Goal: Communication & Community: Ask a question

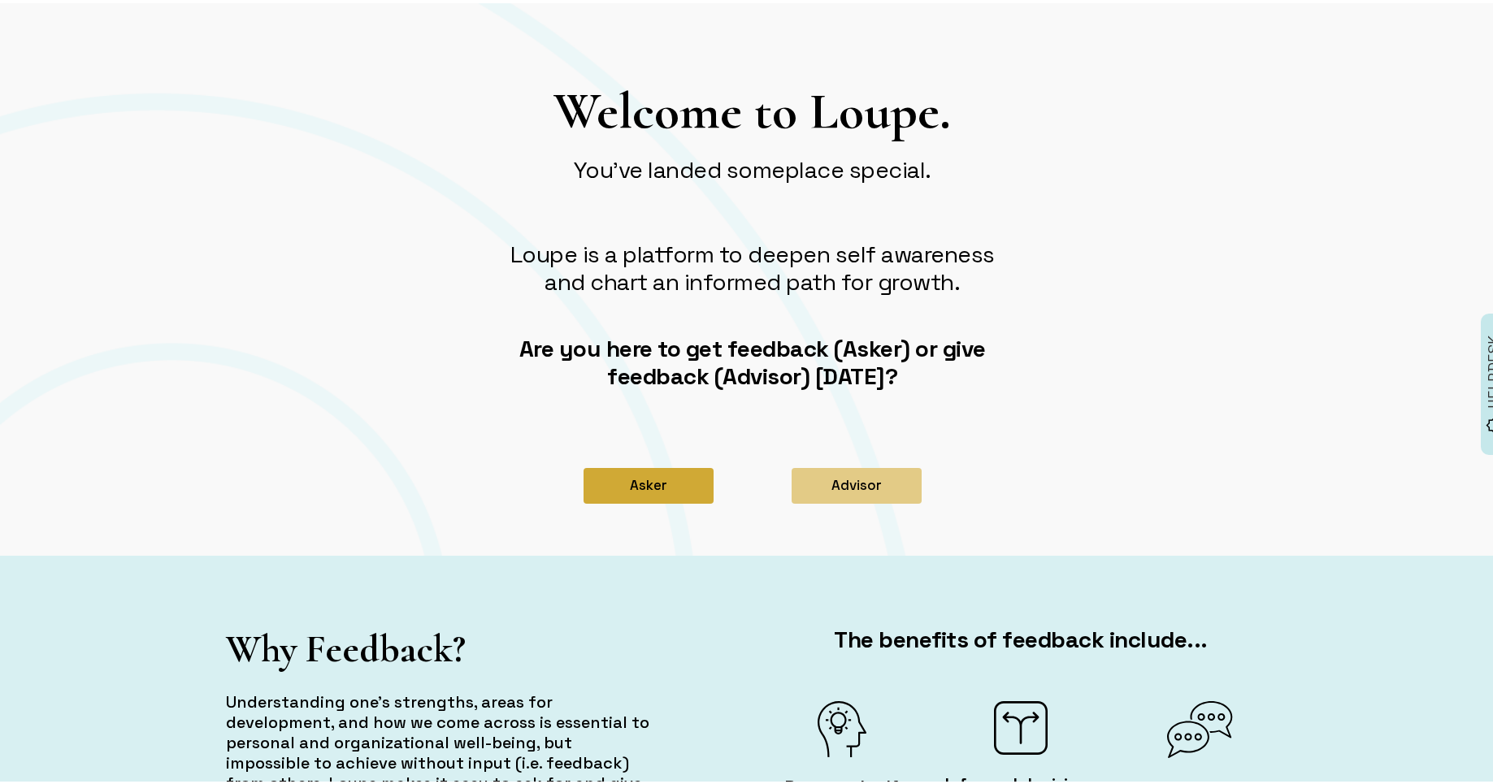
click at [626, 489] on button "Asker" at bounding box center [648, 483] width 130 height 36
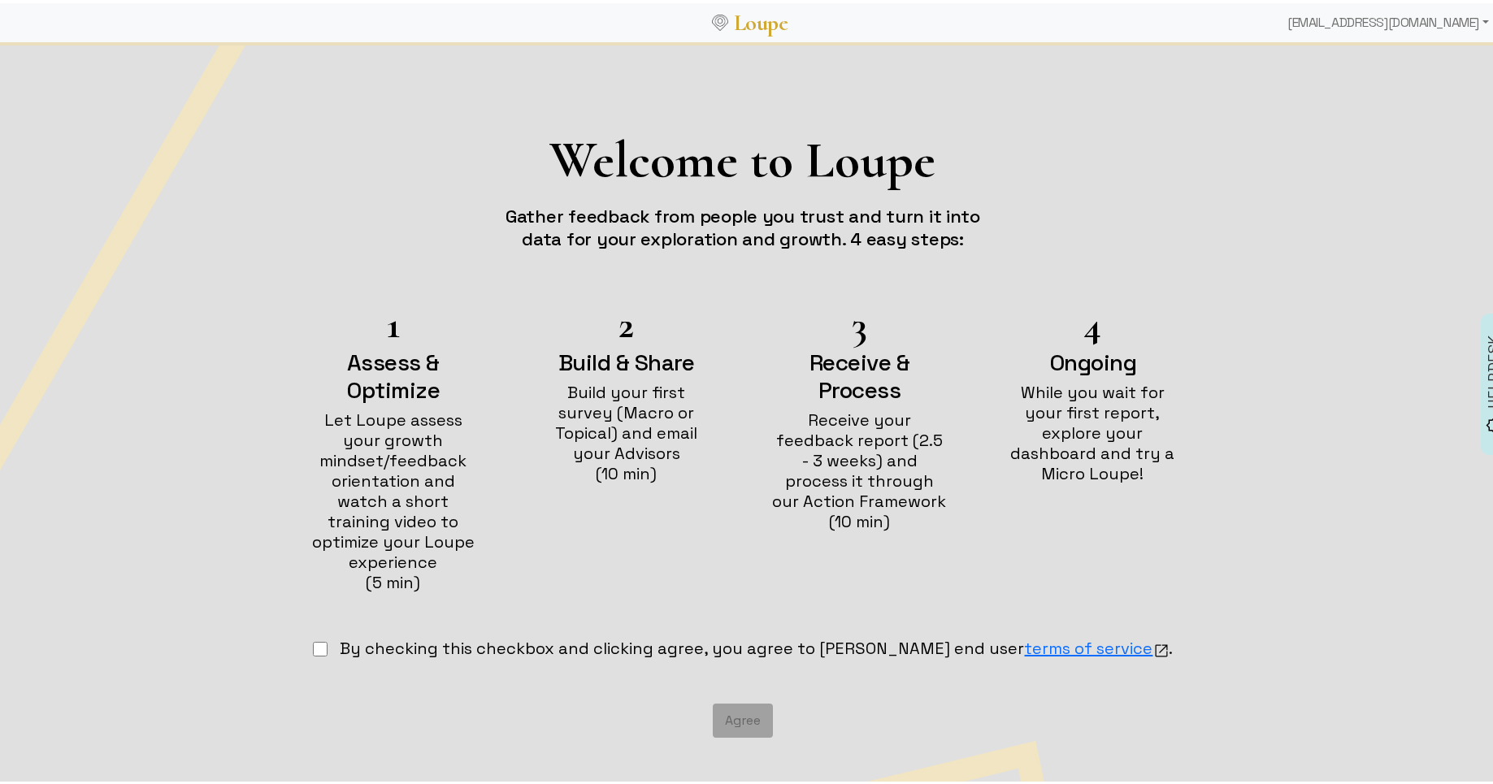
click at [327, 639] on input "checkbox" at bounding box center [320, 646] width 15 height 15
checkbox input "true"
click at [738, 701] on button "Agree" at bounding box center [743, 717] width 60 height 34
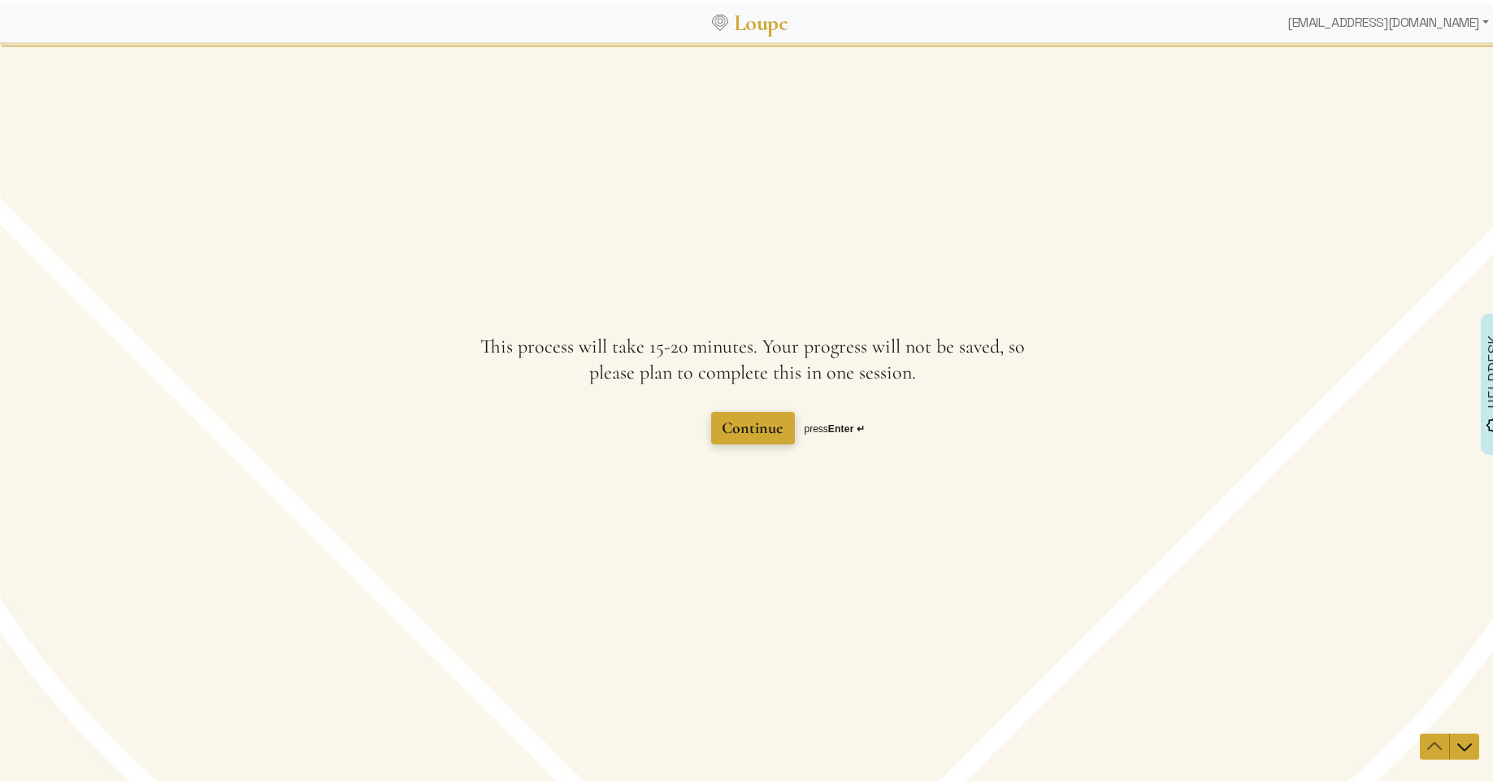
click at [754, 435] on span "Continue" at bounding box center [752, 428] width 61 height 20
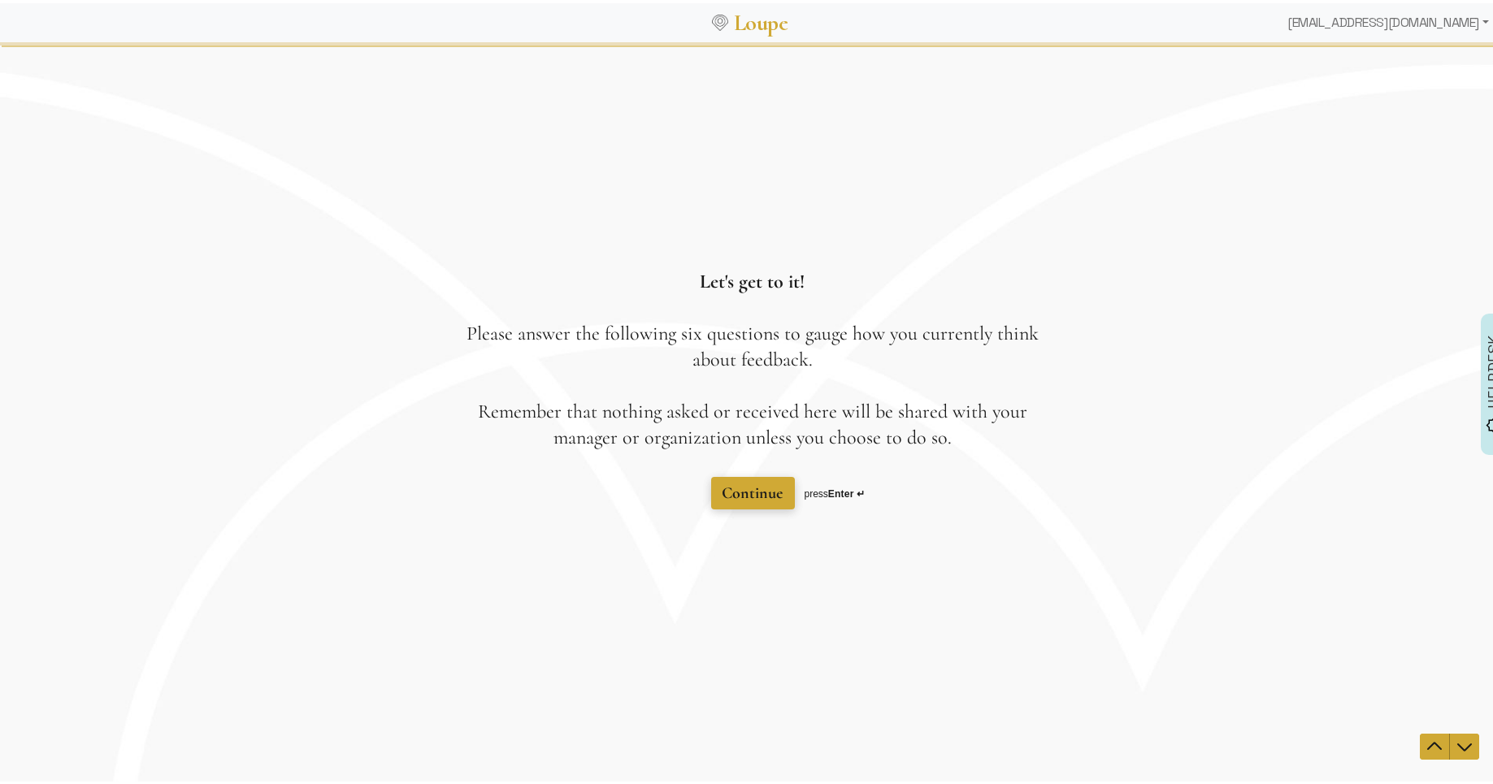
click at [739, 483] on span "Continue" at bounding box center [752, 493] width 61 height 20
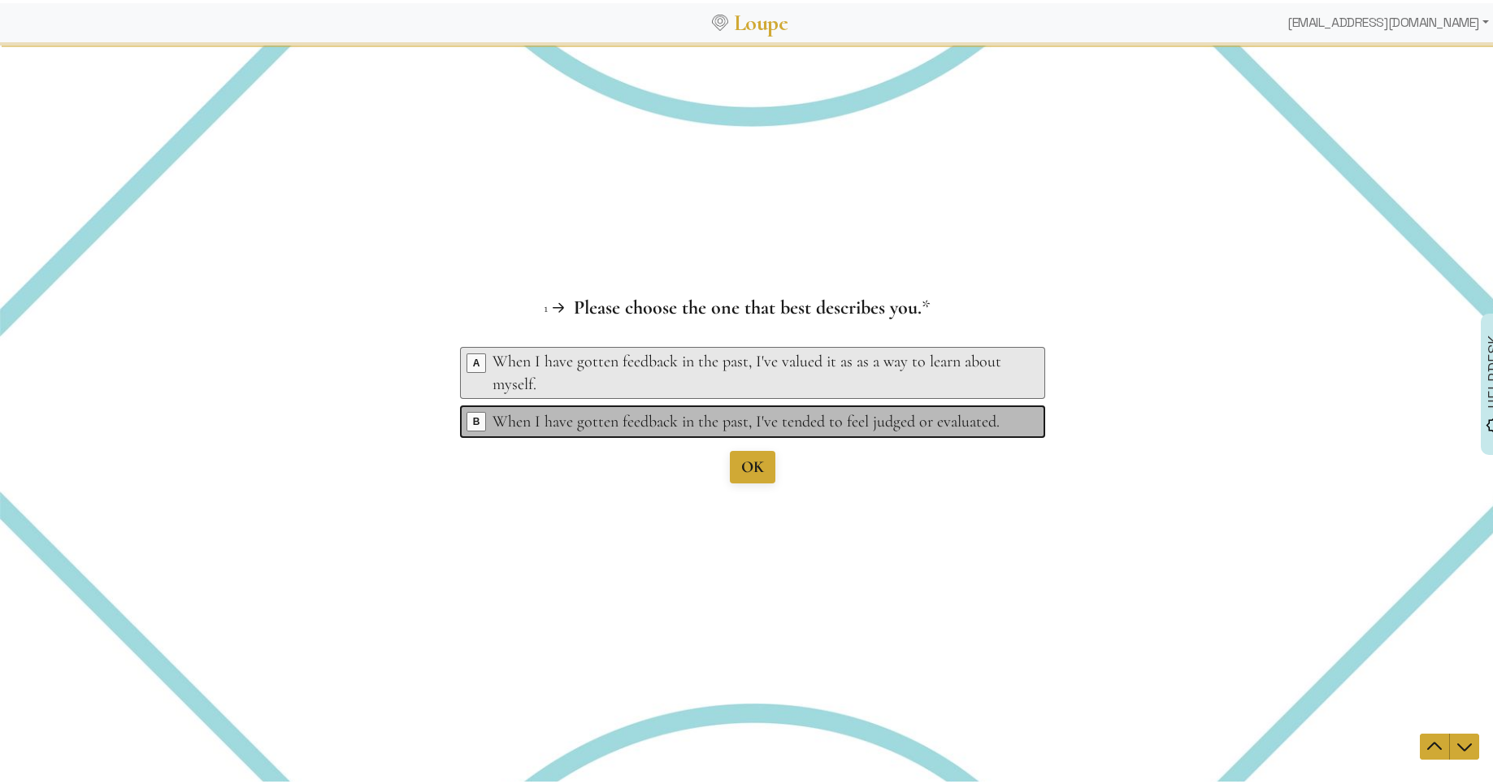
click at [556, 422] on div "When I have gotten feedback in the past, I've tended to feel judged or evaluate…" at bounding box center [754, 421] width 525 height 23
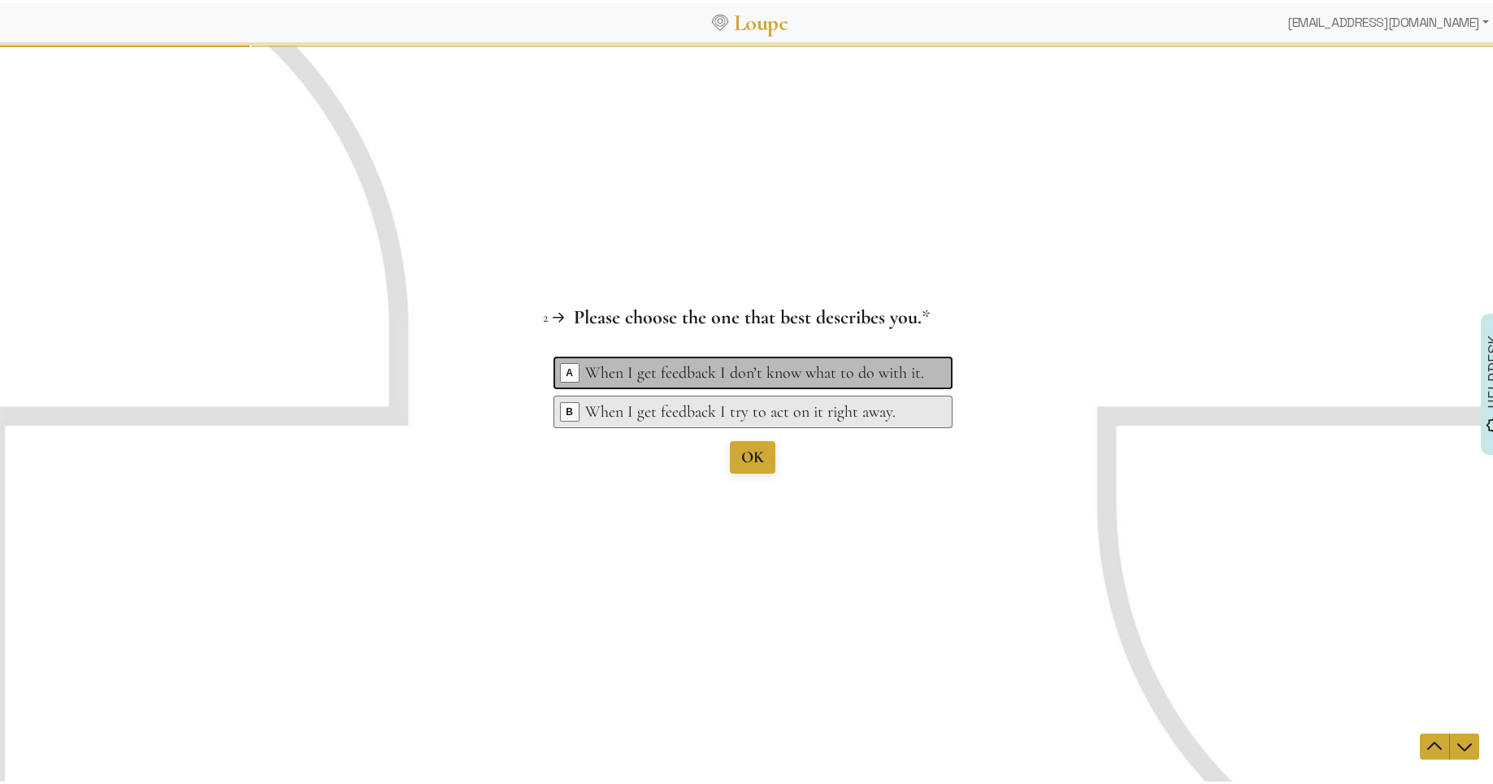
click at [652, 371] on div "When I get feedback I don’t know what to do with it." at bounding box center [755, 372] width 339 height 23
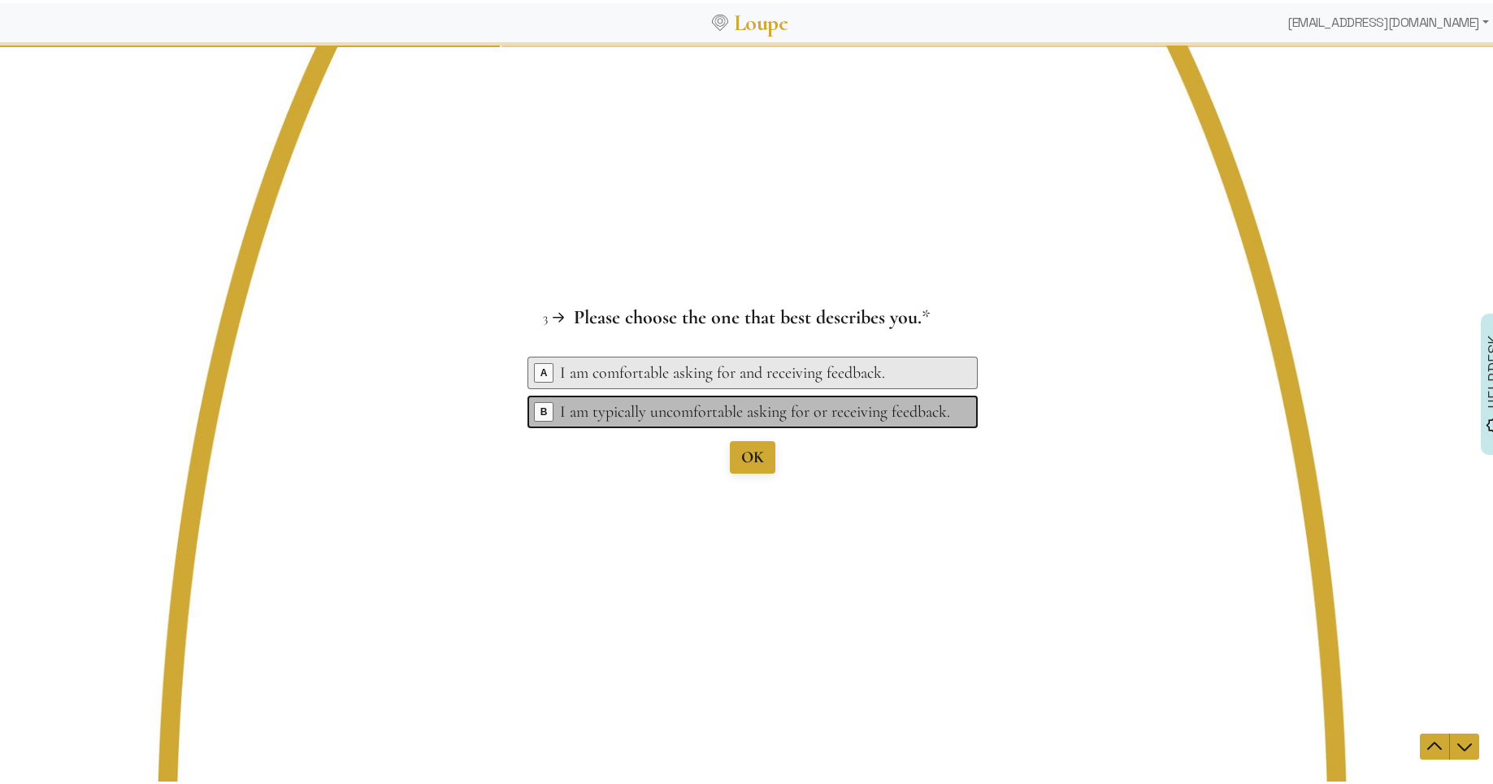
click at [625, 403] on div "I am typically uncomfortable asking for or receiving feedback." at bounding box center [755, 411] width 390 height 23
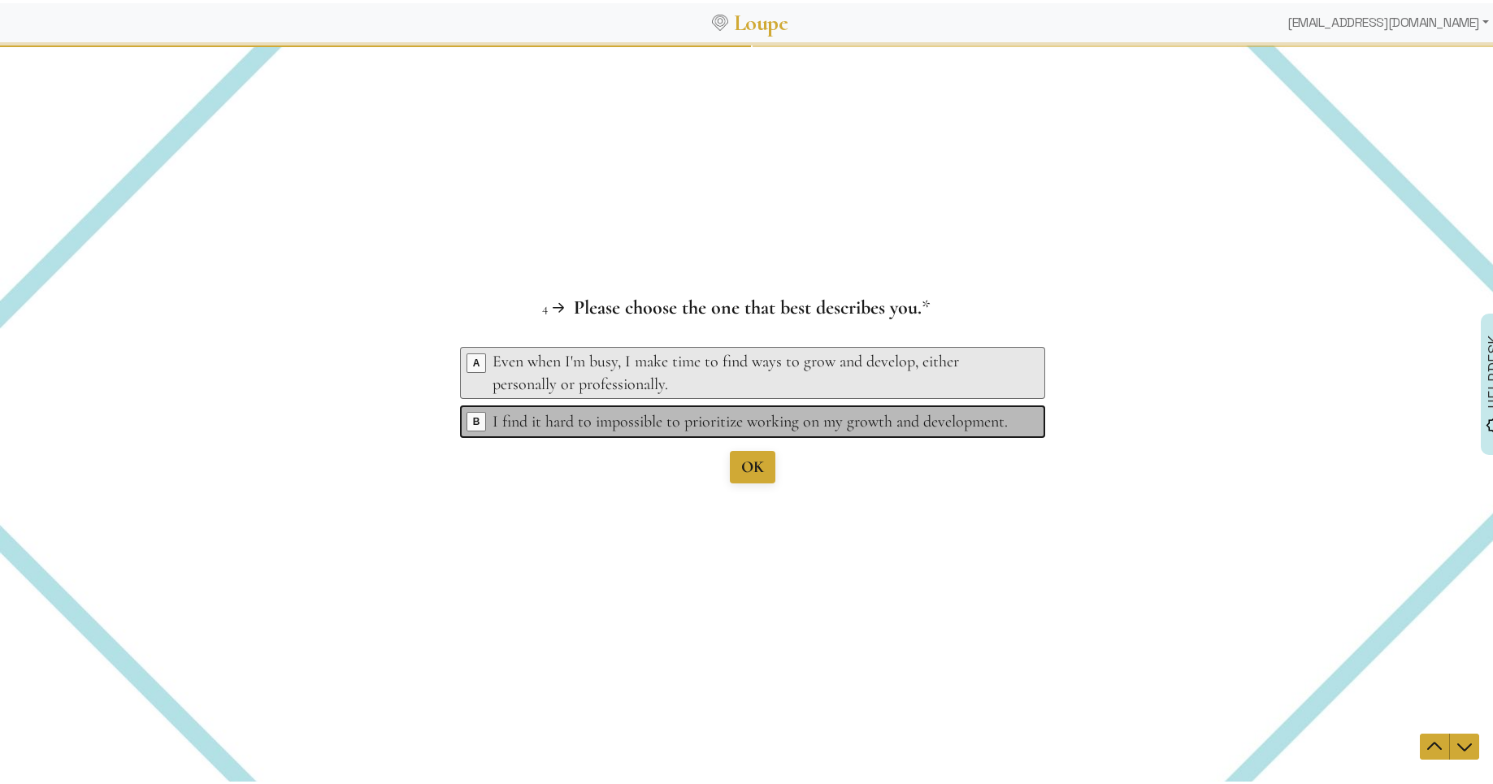
click at [633, 423] on div "I find it hard to impossible to prioritize working on my growth and development." at bounding box center [754, 421] width 525 height 23
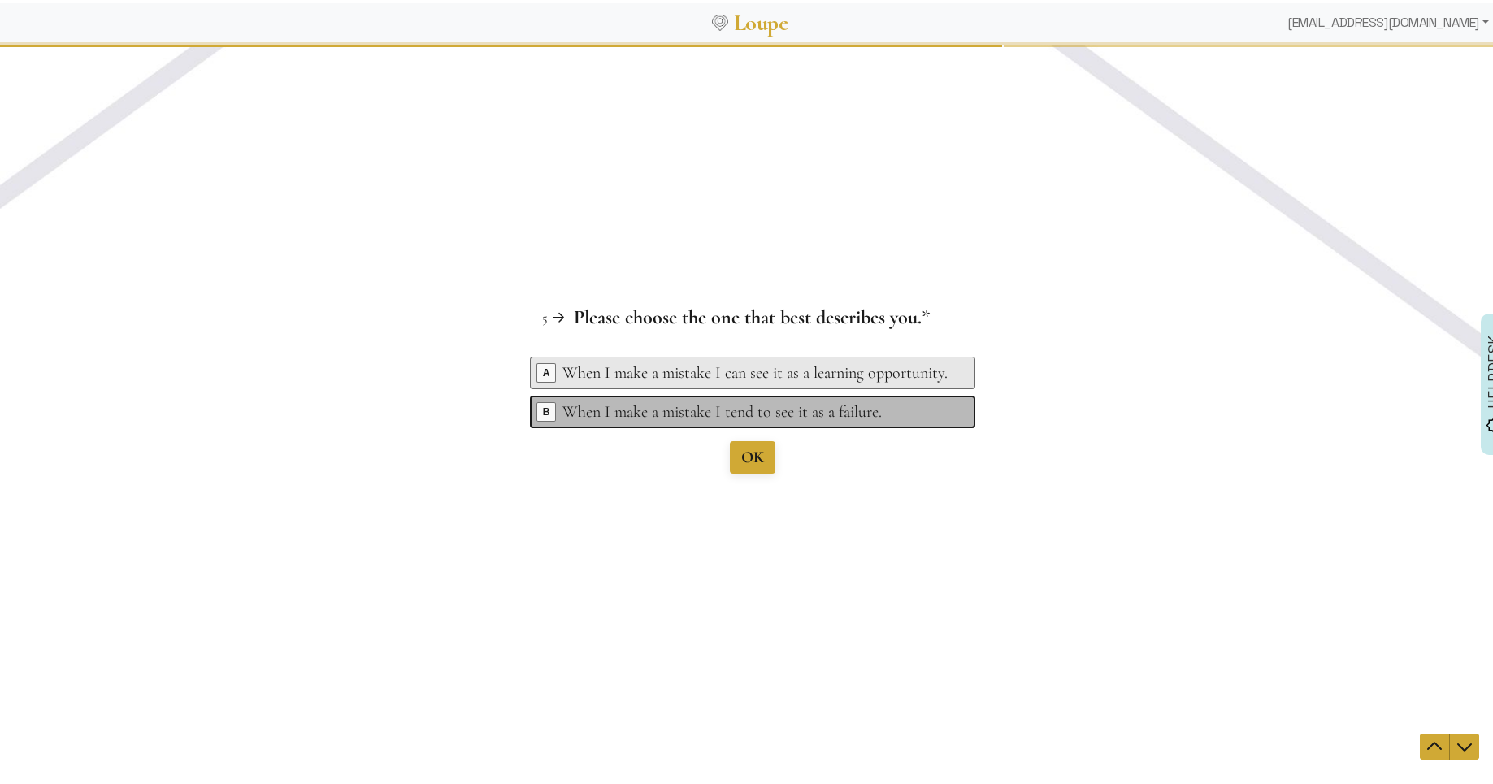
click at [617, 418] on div "When I make a mistake I tend to see it as a failure." at bounding box center [754, 411] width 385 height 23
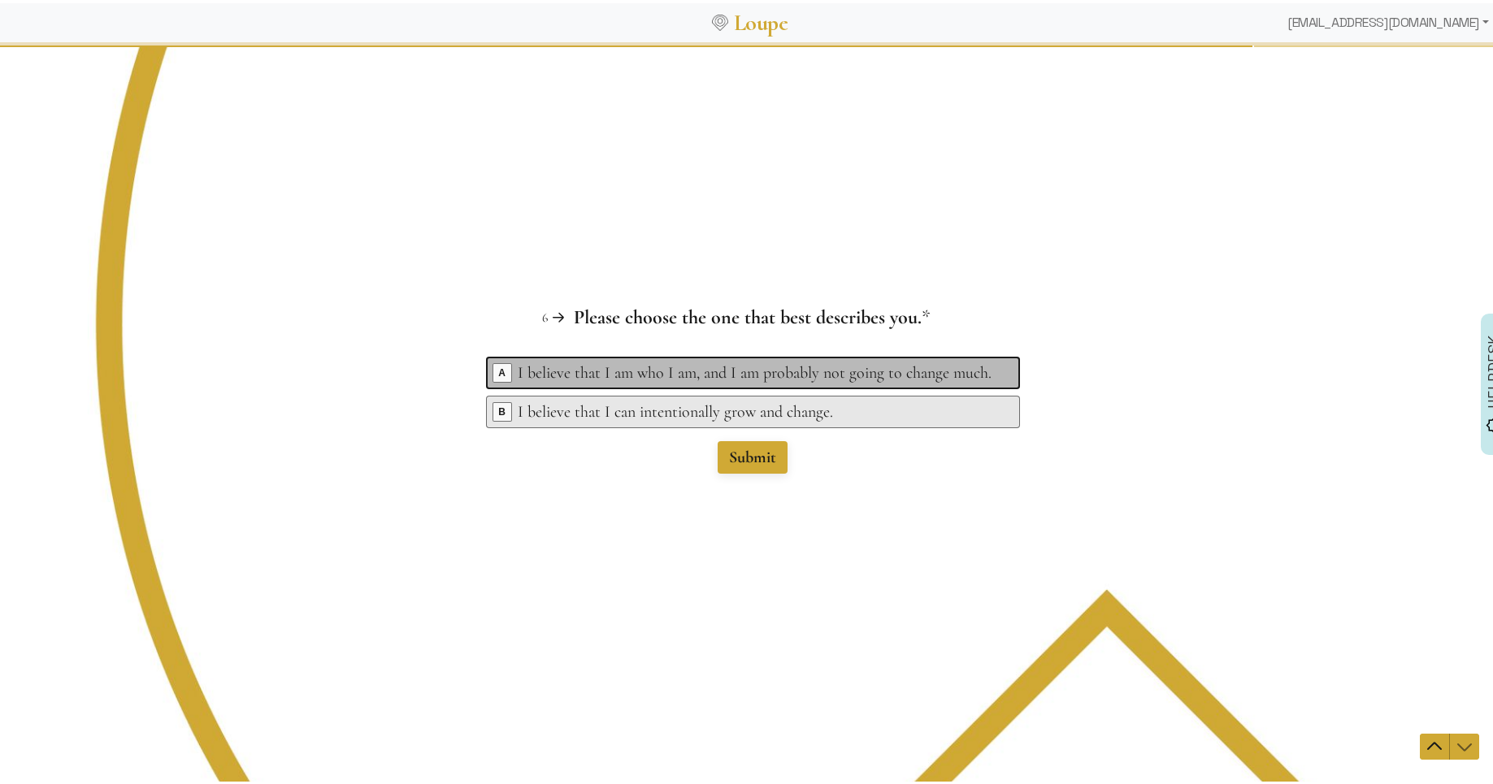
click at [657, 372] on div "I believe that I am who I am, and I am probably not going to change much." at bounding box center [755, 372] width 474 height 23
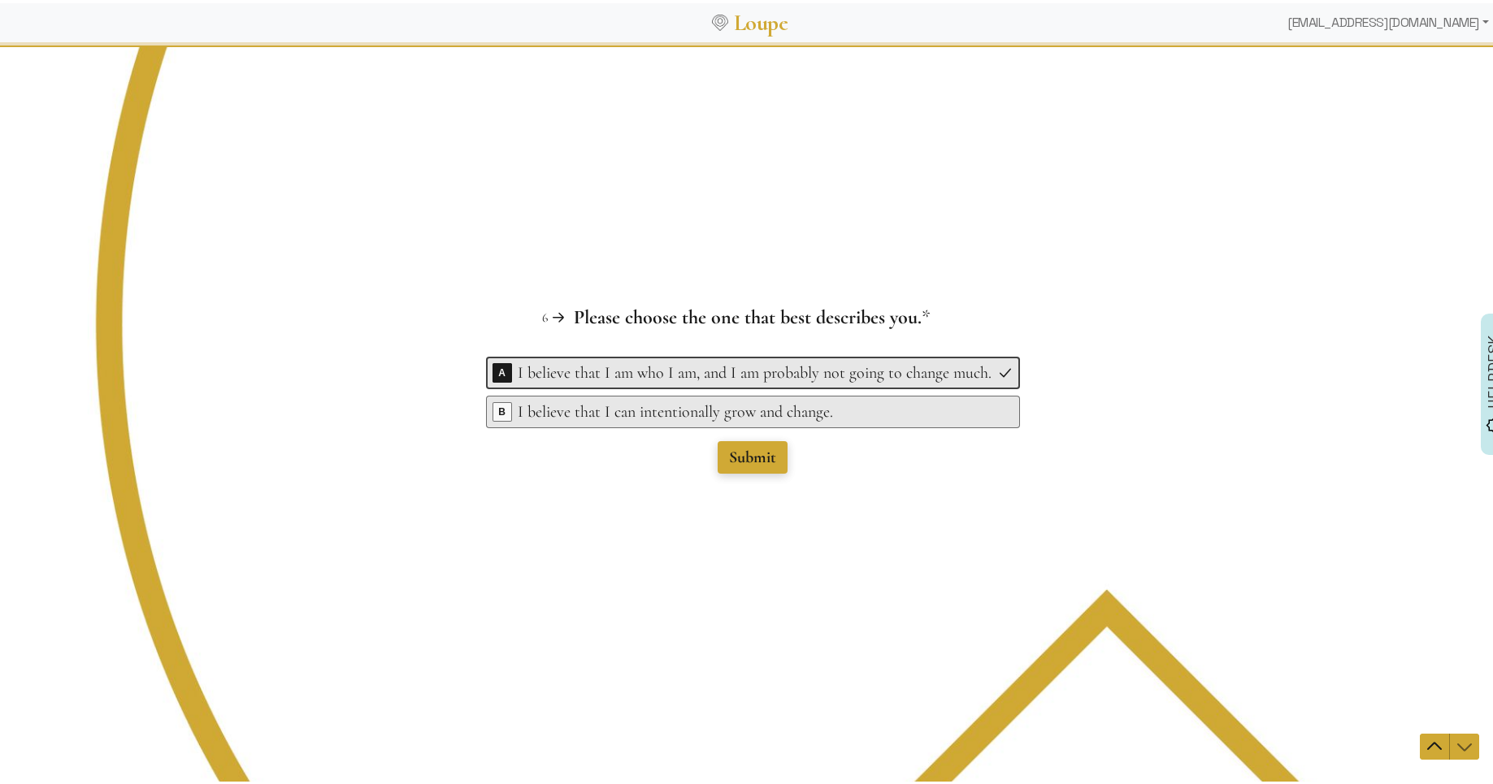
click at [765, 459] on span "Submit" at bounding box center [752, 457] width 47 height 20
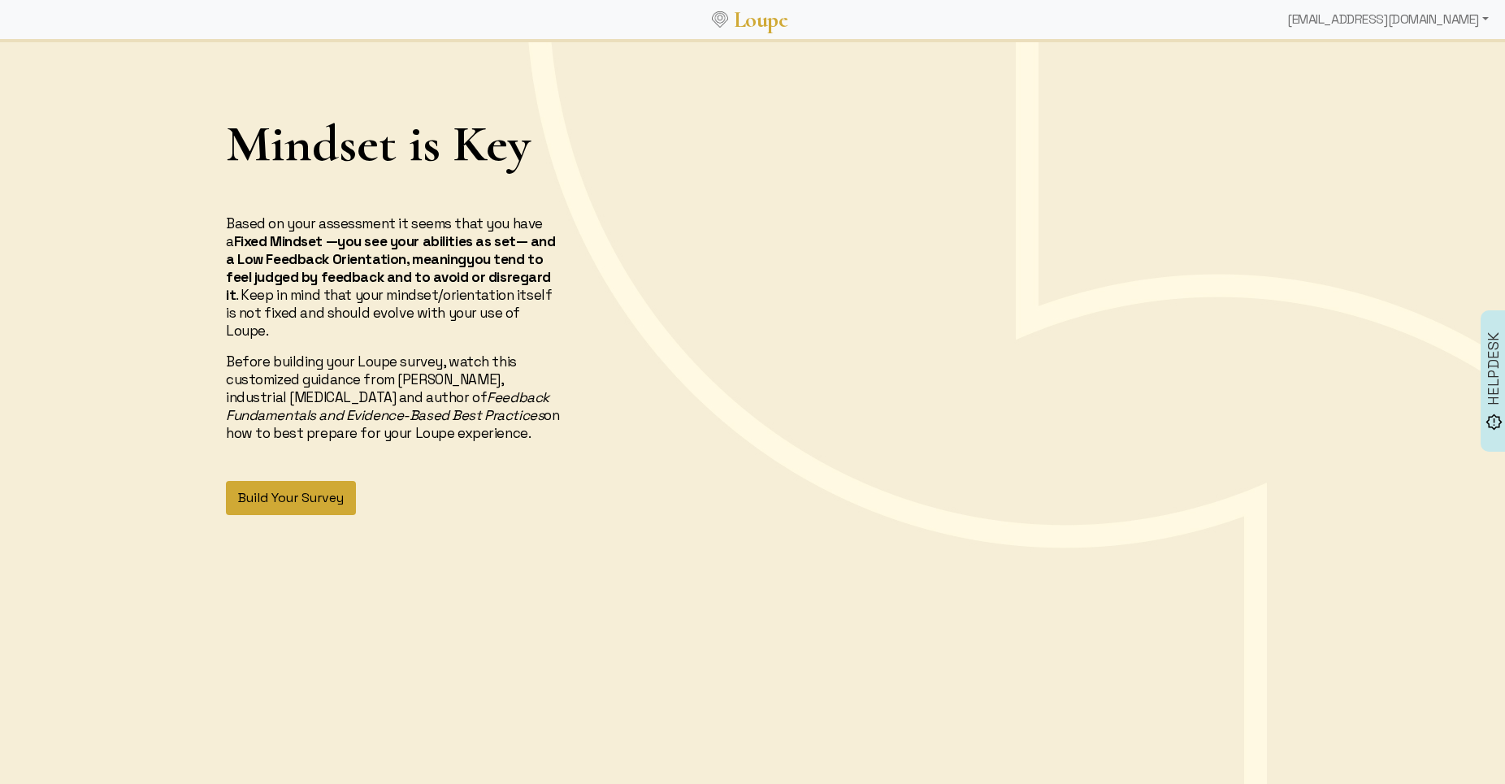
click at [306, 492] on button "Build Your Survey" at bounding box center [291, 498] width 130 height 34
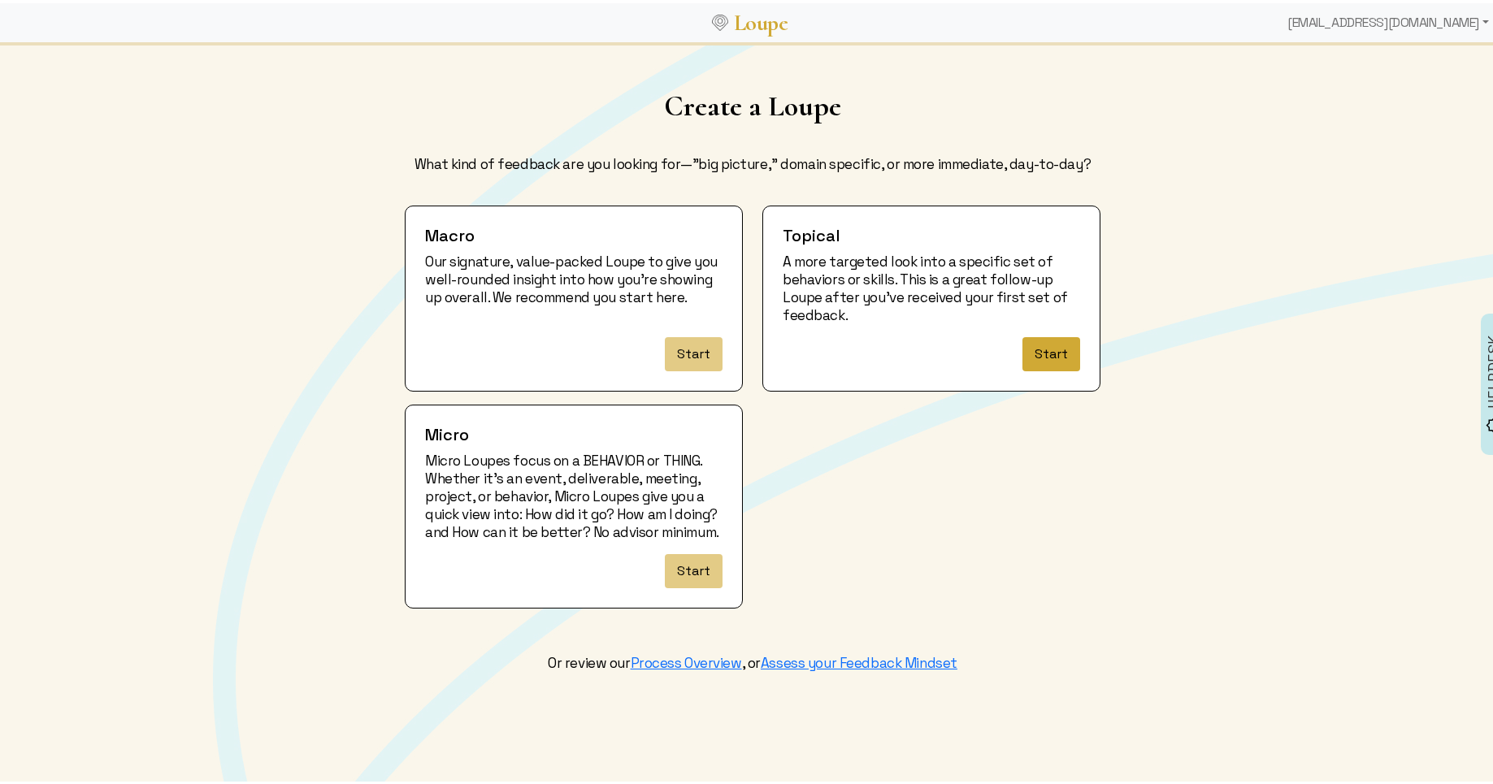
click at [1051, 346] on button "Start" at bounding box center [1051, 351] width 58 height 34
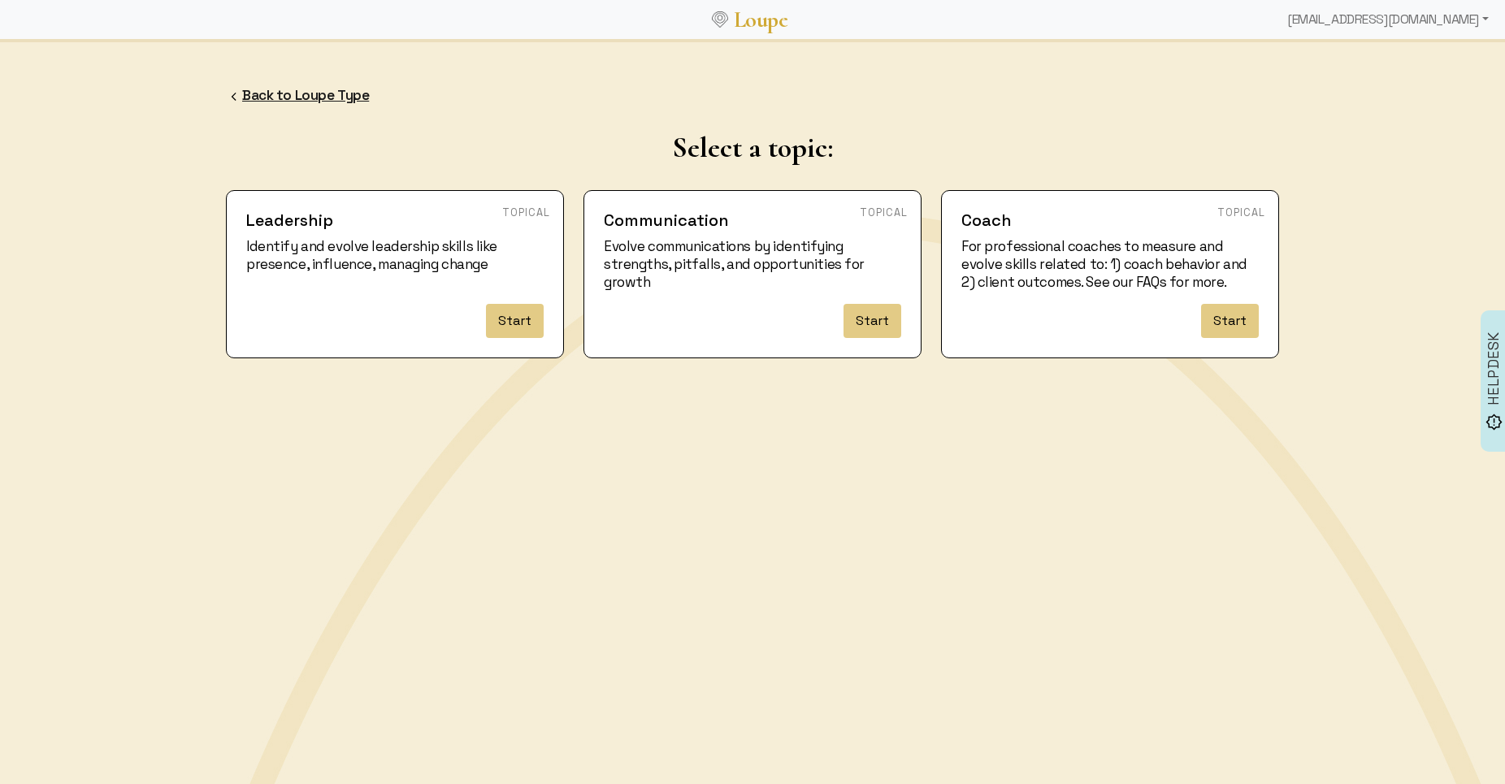
click at [301, 90] on link "Back to Loupe Type" at bounding box center [305, 95] width 127 height 18
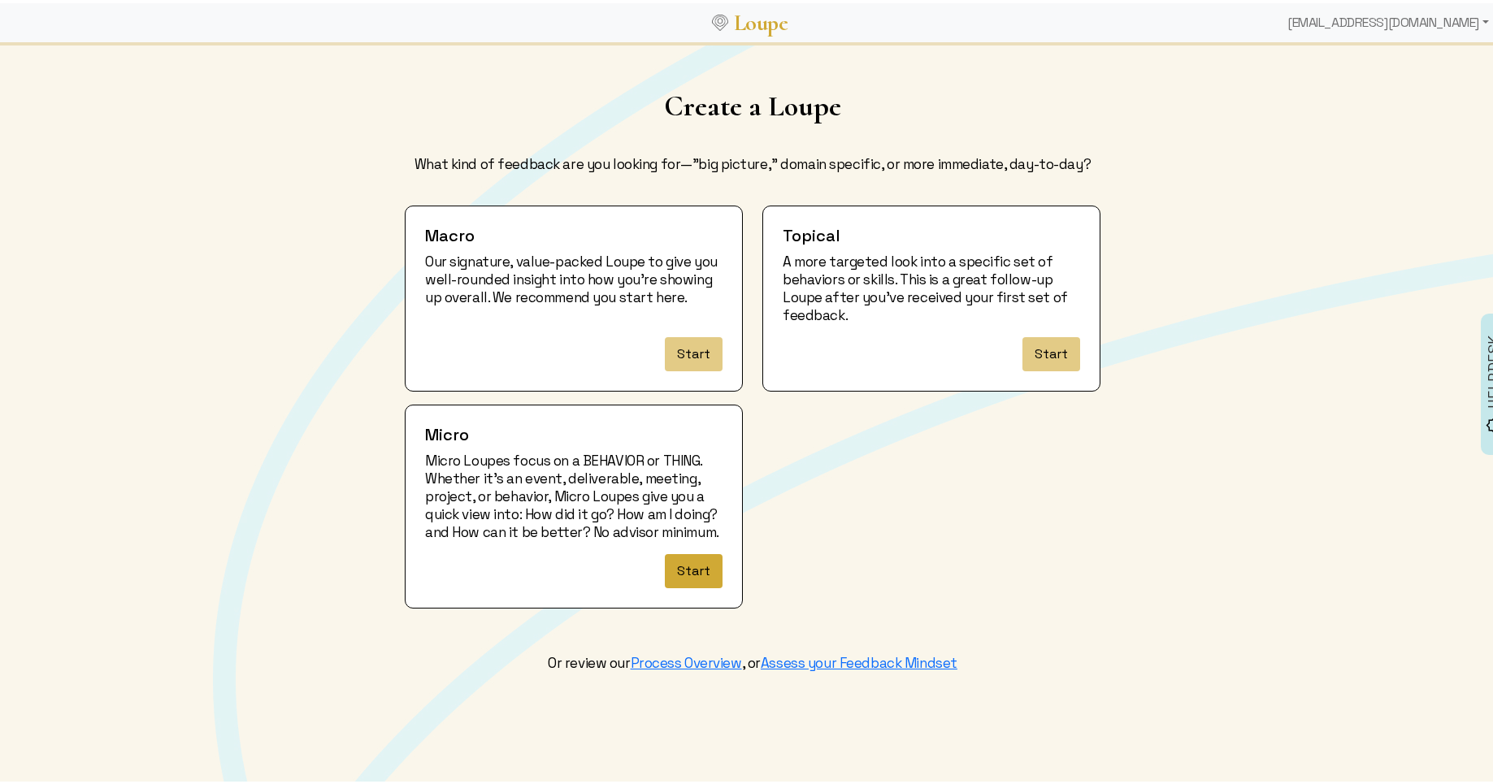
click at [688, 579] on button "Start" at bounding box center [694, 568] width 58 height 34
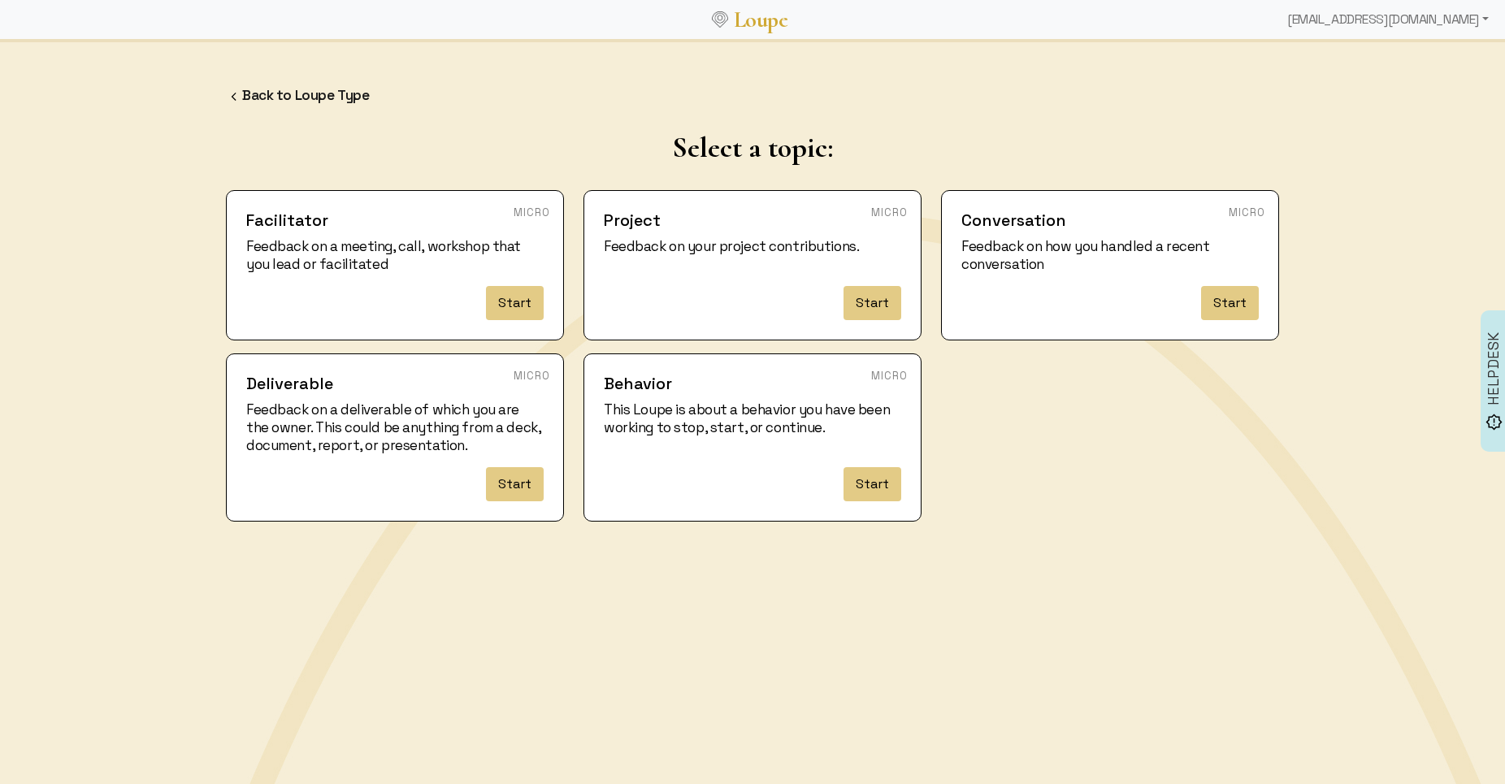
click at [293, 105] on div "Back to Loupe Type Select a topic: Facilitator Feedback on a meeting, call, wor…" at bounding box center [752, 300] width 1073 height 455
click at [293, 96] on link "Back to Loupe Type" at bounding box center [305, 95] width 127 height 18
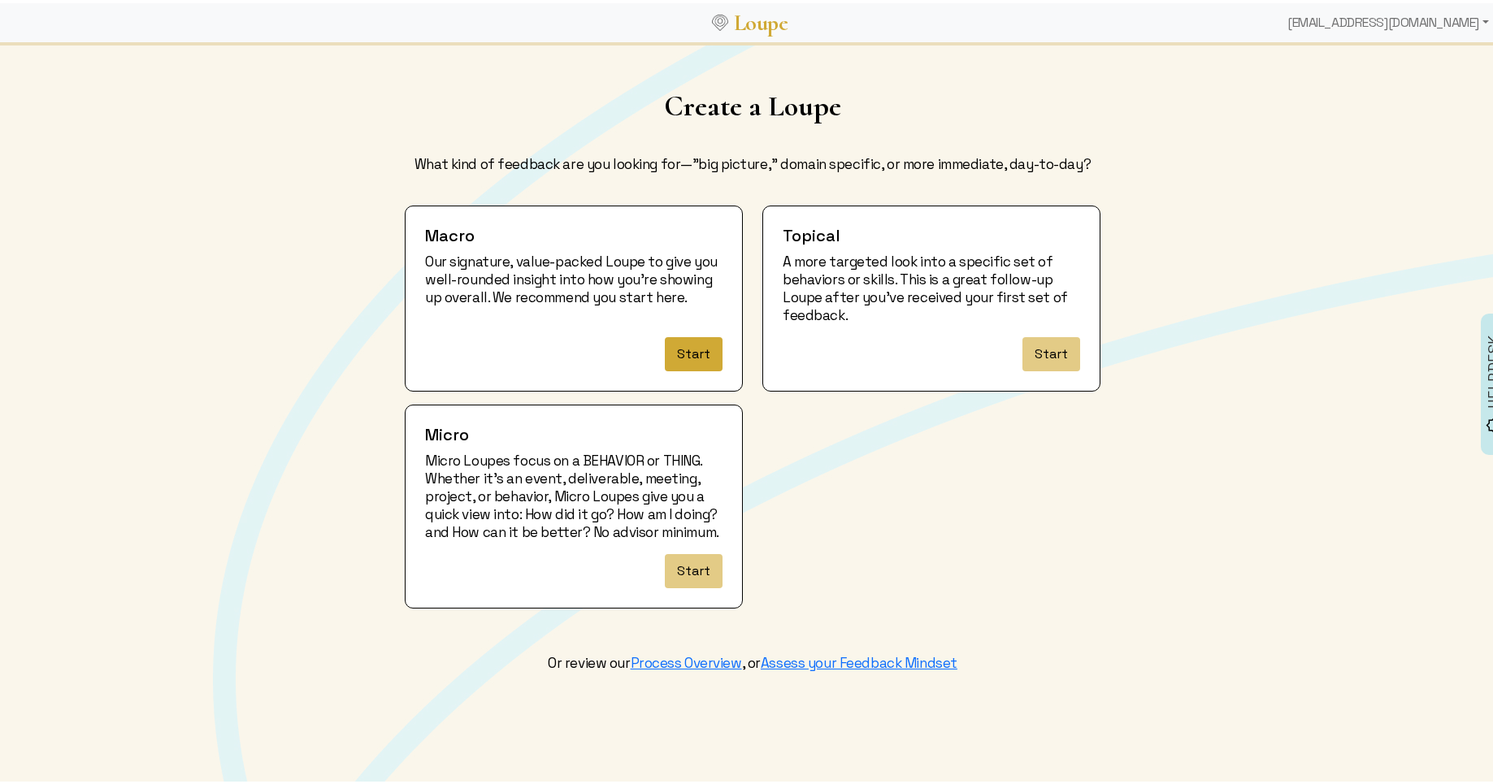
click at [683, 346] on button "Start" at bounding box center [694, 351] width 58 height 34
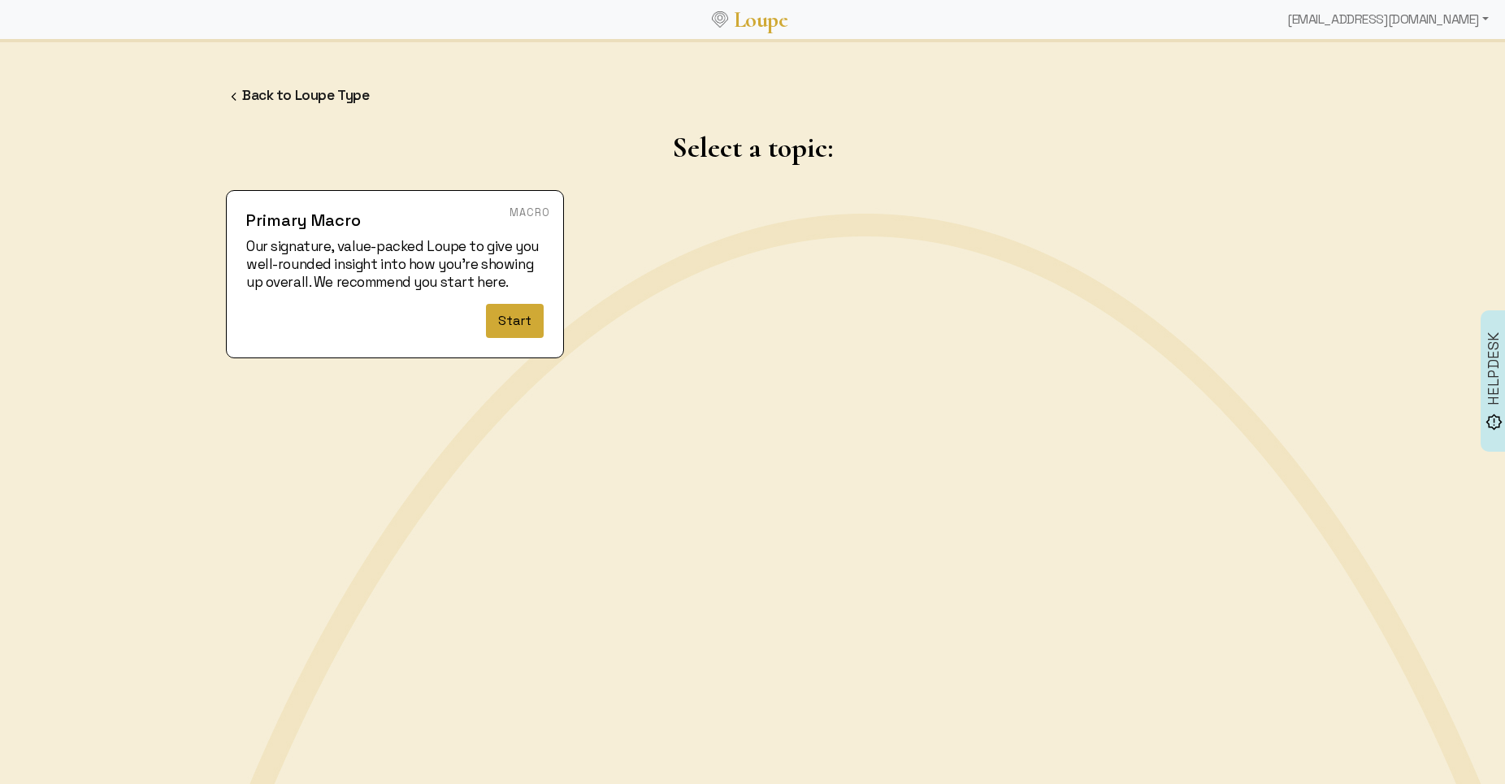
click at [513, 316] on button "Start" at bounding box center [515, 321] width 58 height 34
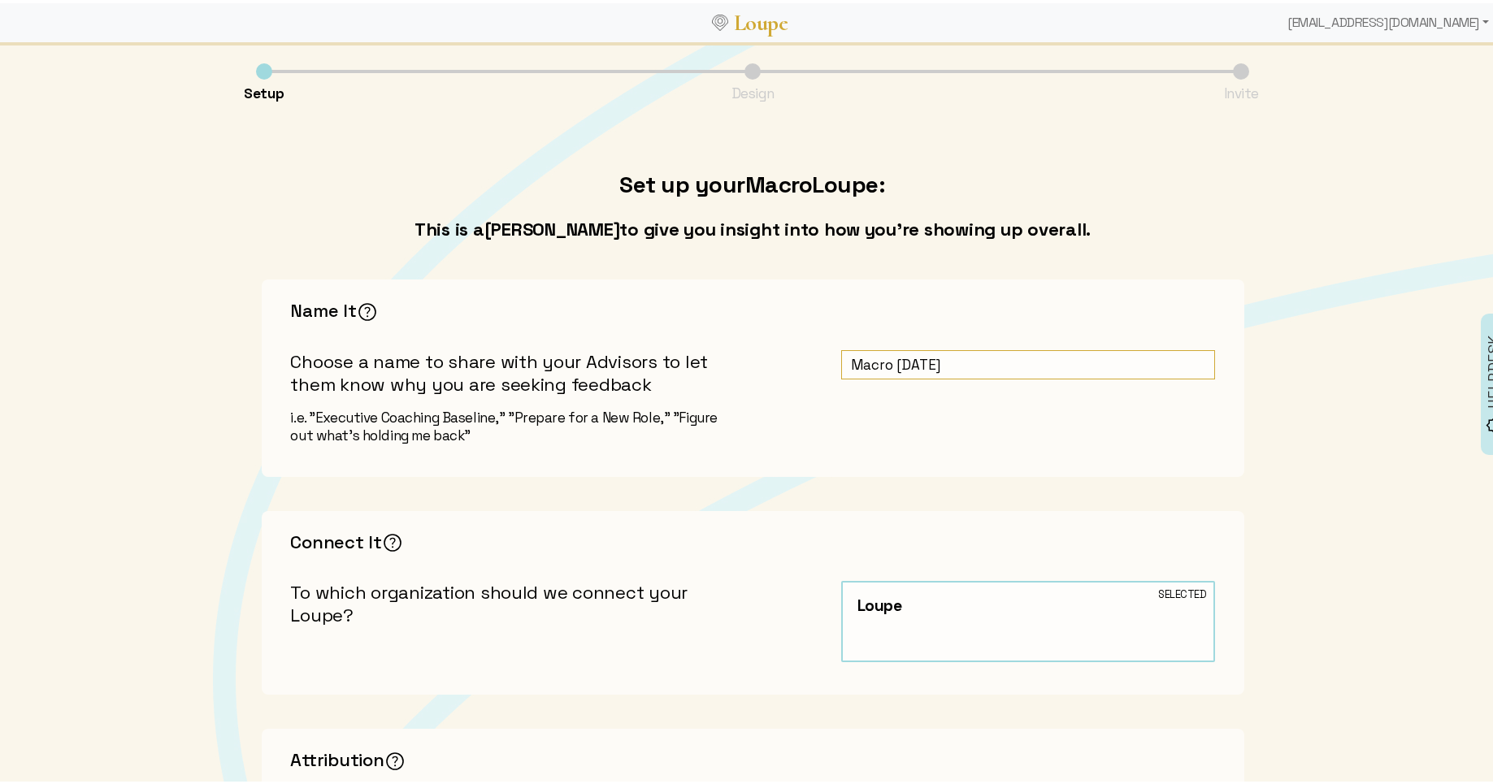
click at [841, 361] on input "Macro [DATE]" at bounding box center [1028, 362] width 374 height 30
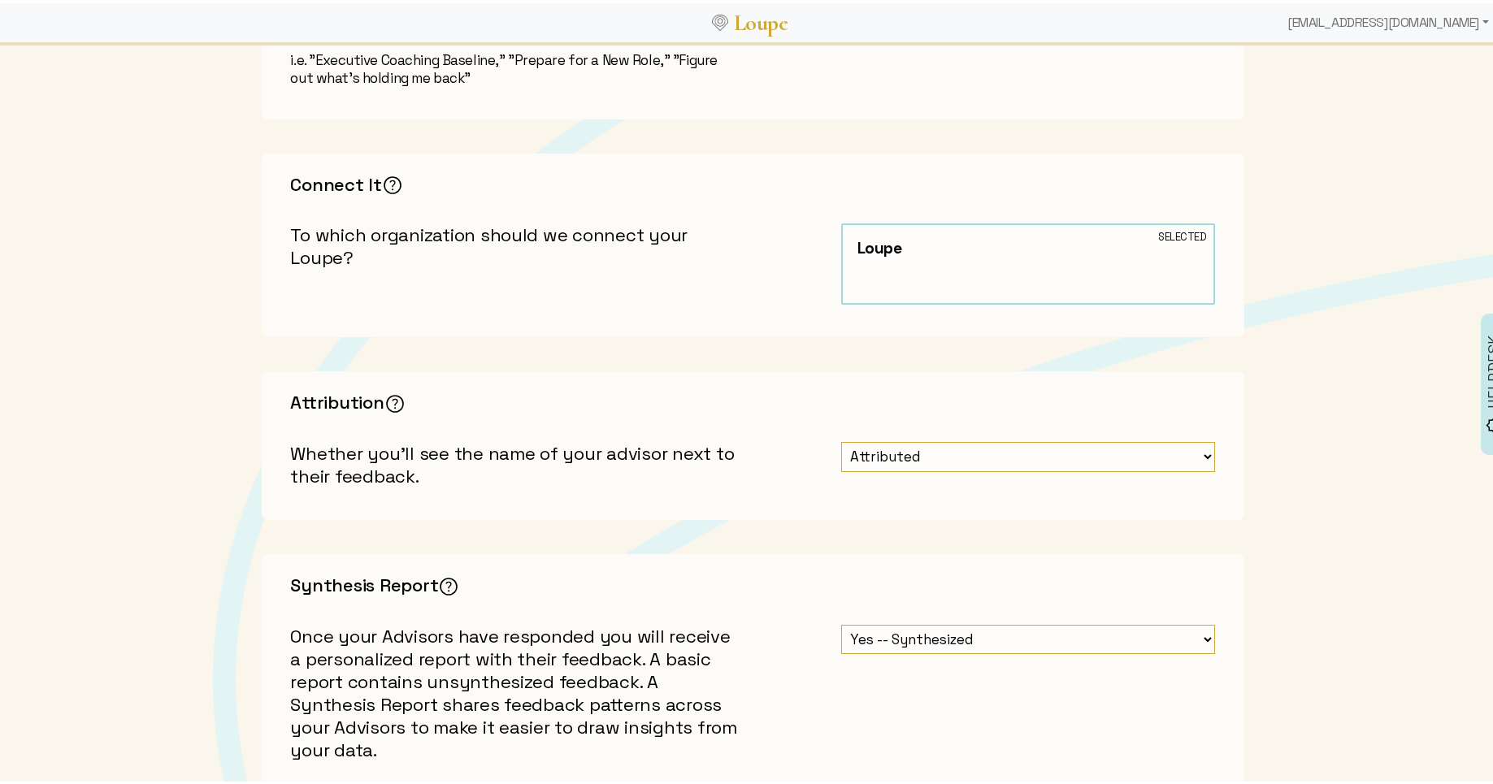
scroll to position [358, 0]
type input "DEMO: Macro [DATE]"
click at [873, 458] on select "Attributed Unattributed" at bounding box center [1028, 453] width 374 height 30
click at [391, 397] on img at bounding box center [394, 399] width 25 height 25
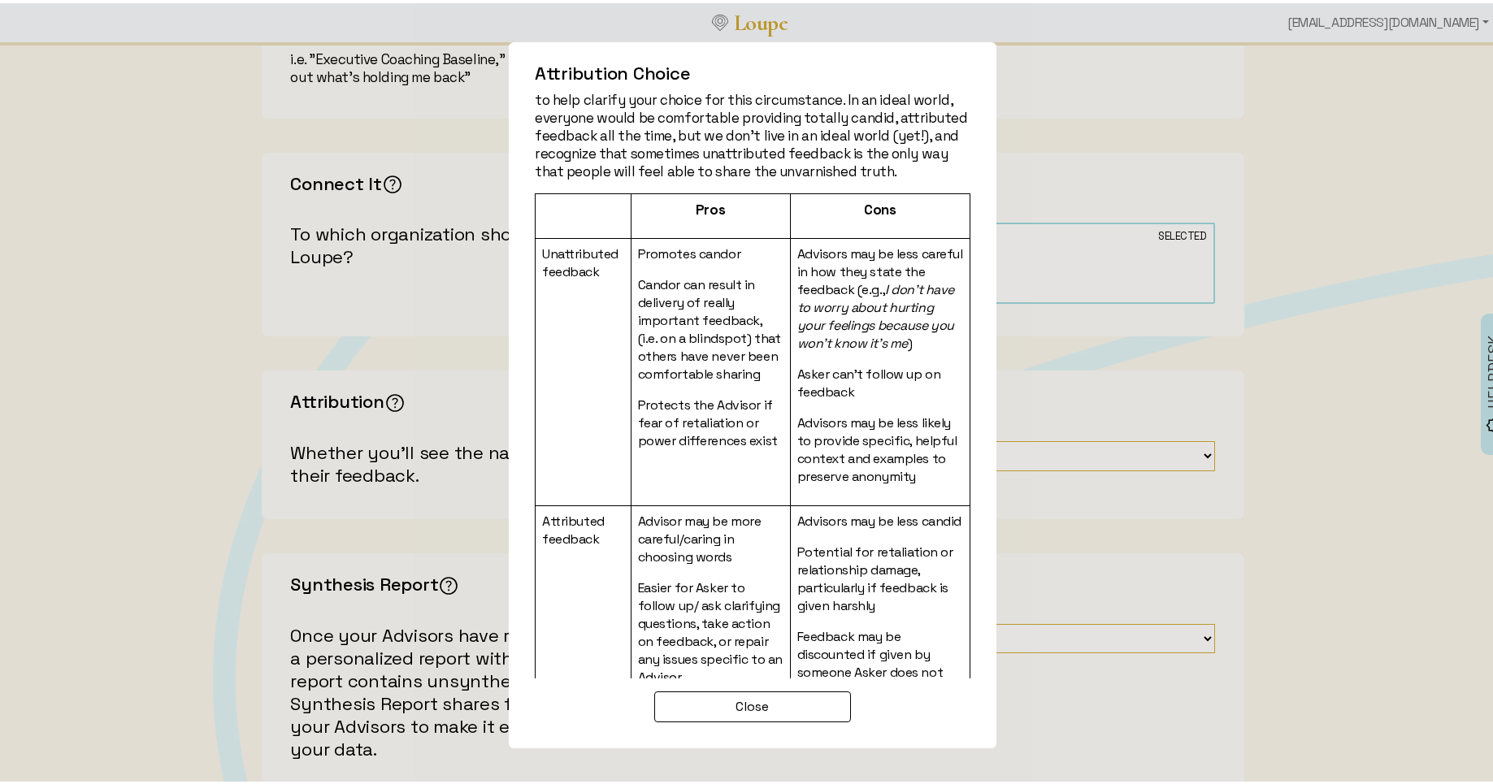
scroll to position [98, 0]
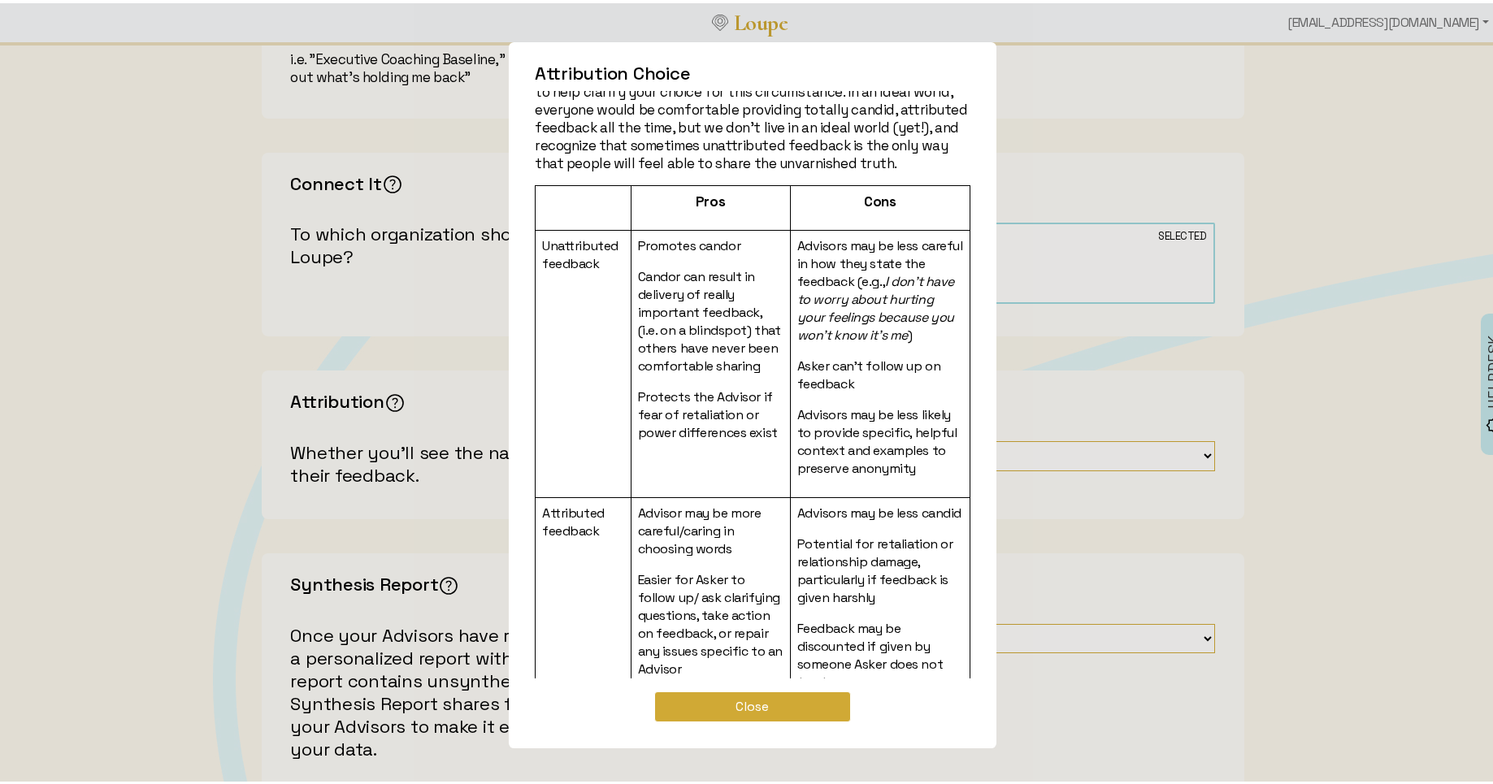
click at [774, 700] on button "Close" at bounding box center [752, 703] width 196 height 31
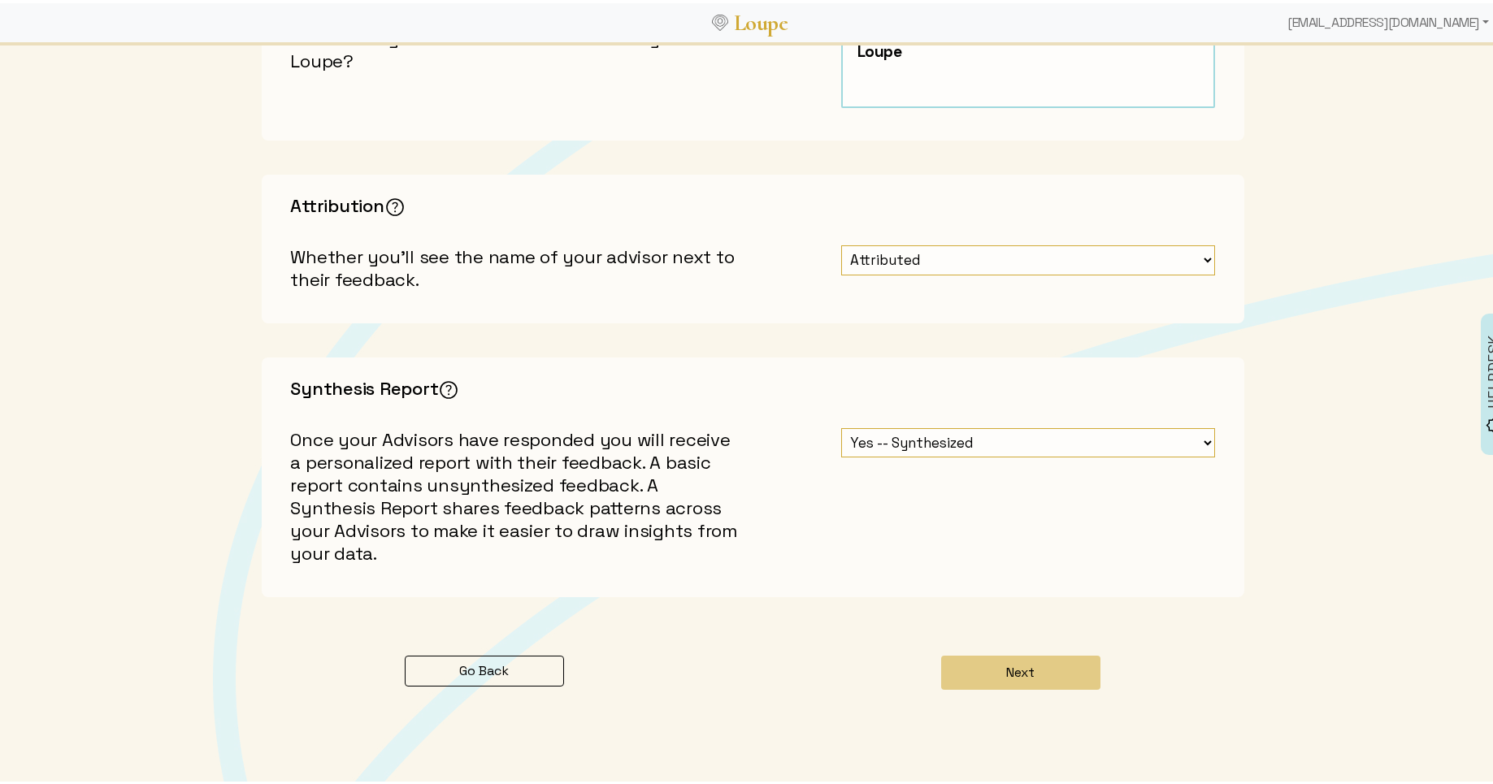
scroll to position [565, 0]
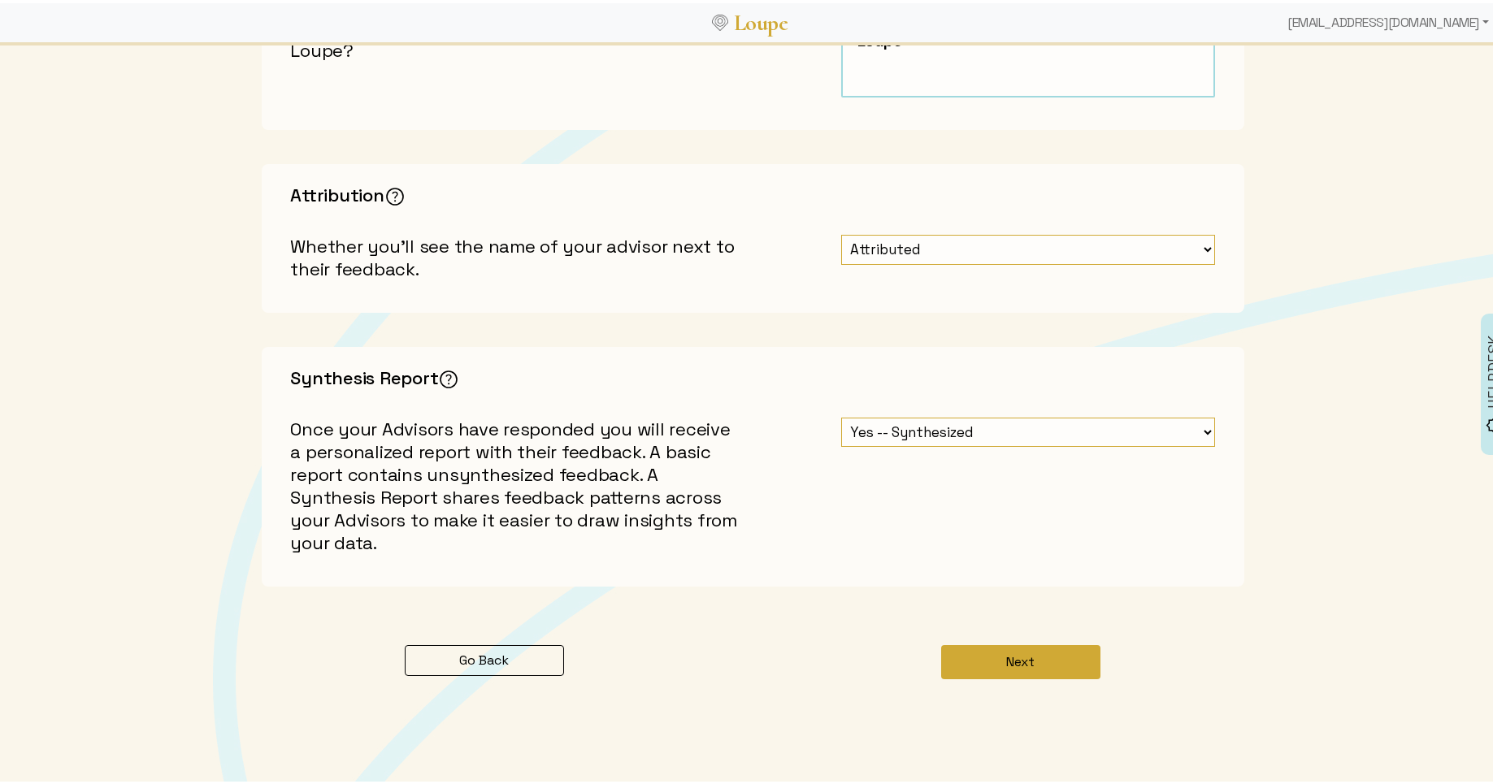
click at [1019, 666] on button "Next" at bounding box center [1020, 659] width 159 height 34
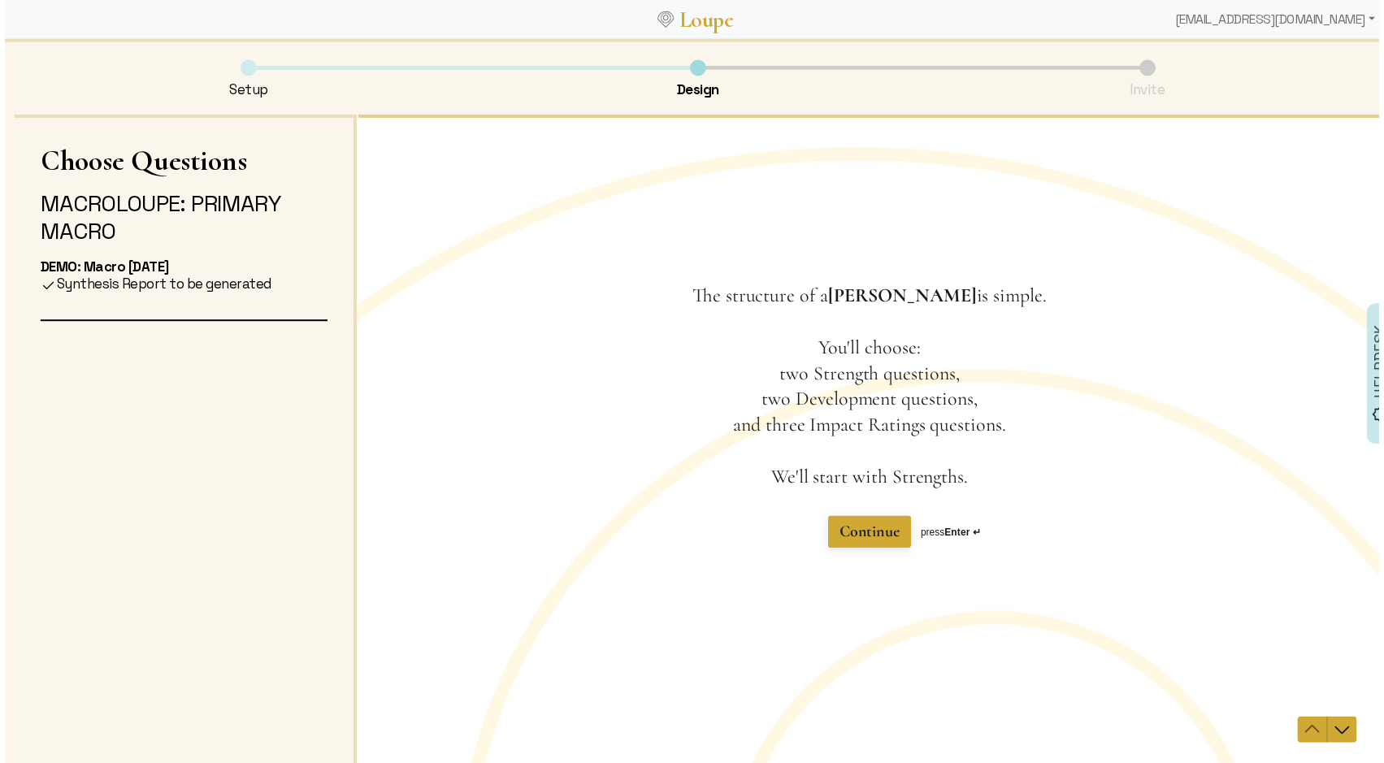
scroll to position [2, 0]
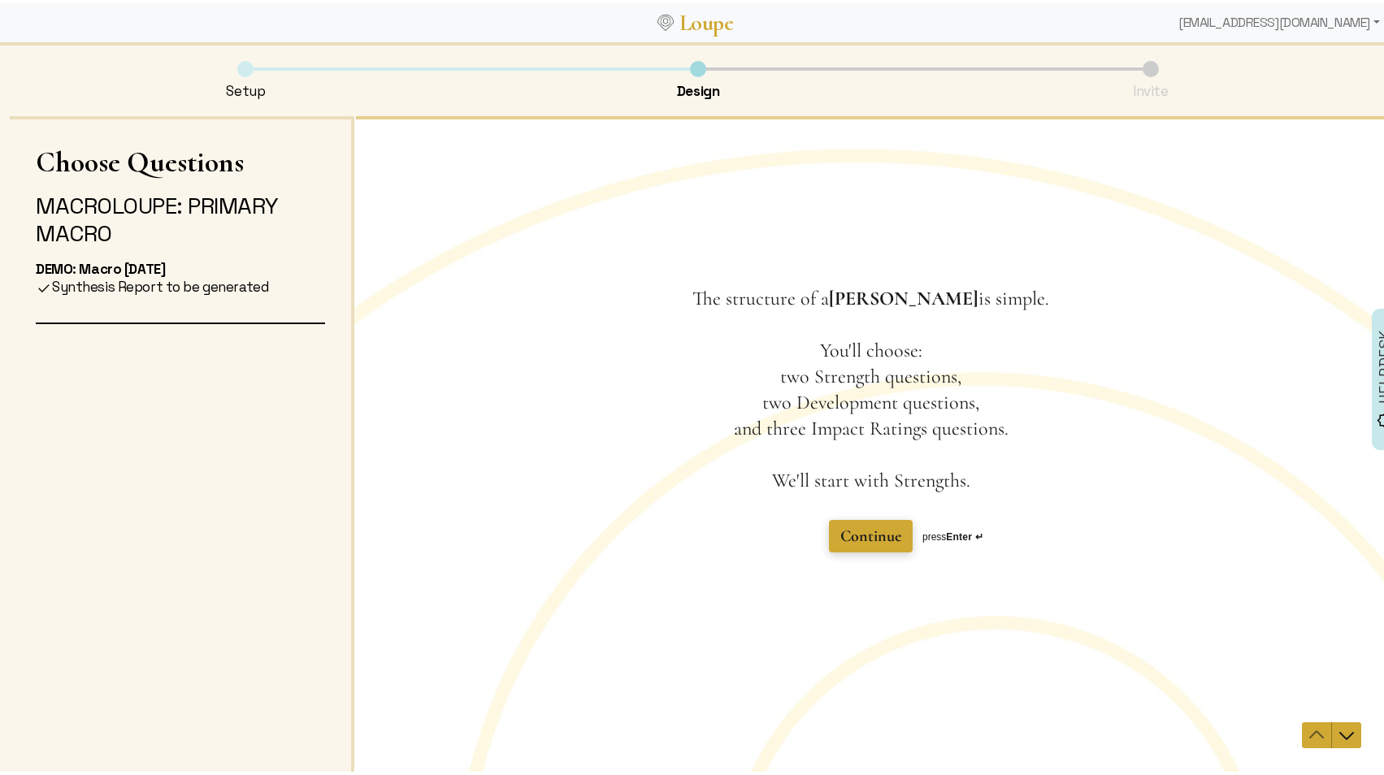
click at [885, 531] on span "Continue" at bounding box center [869, 537] width 61 height 20
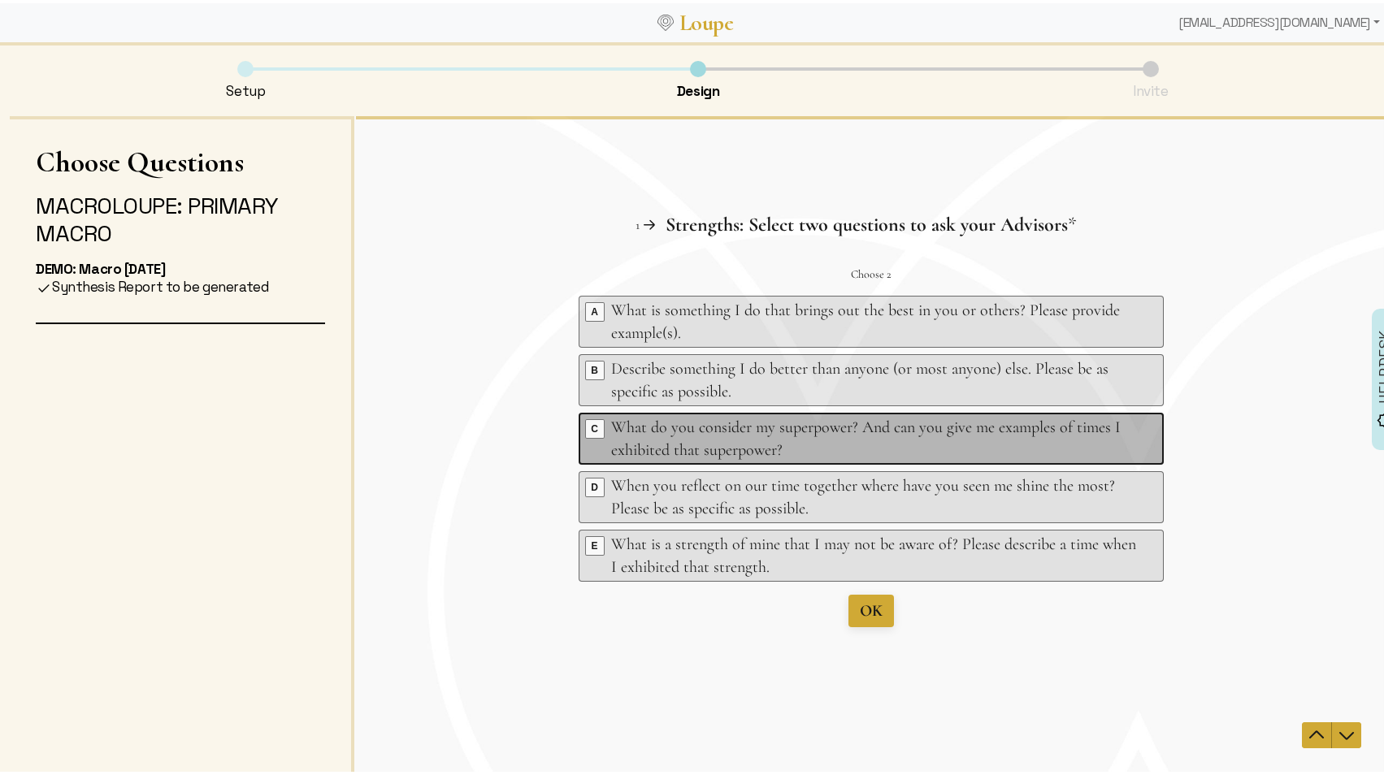
click at [948, 434] on div "What do you consider my superpower? And can you give me examples of times I exh…" at bounding box center [872, 439] width 525 height 46
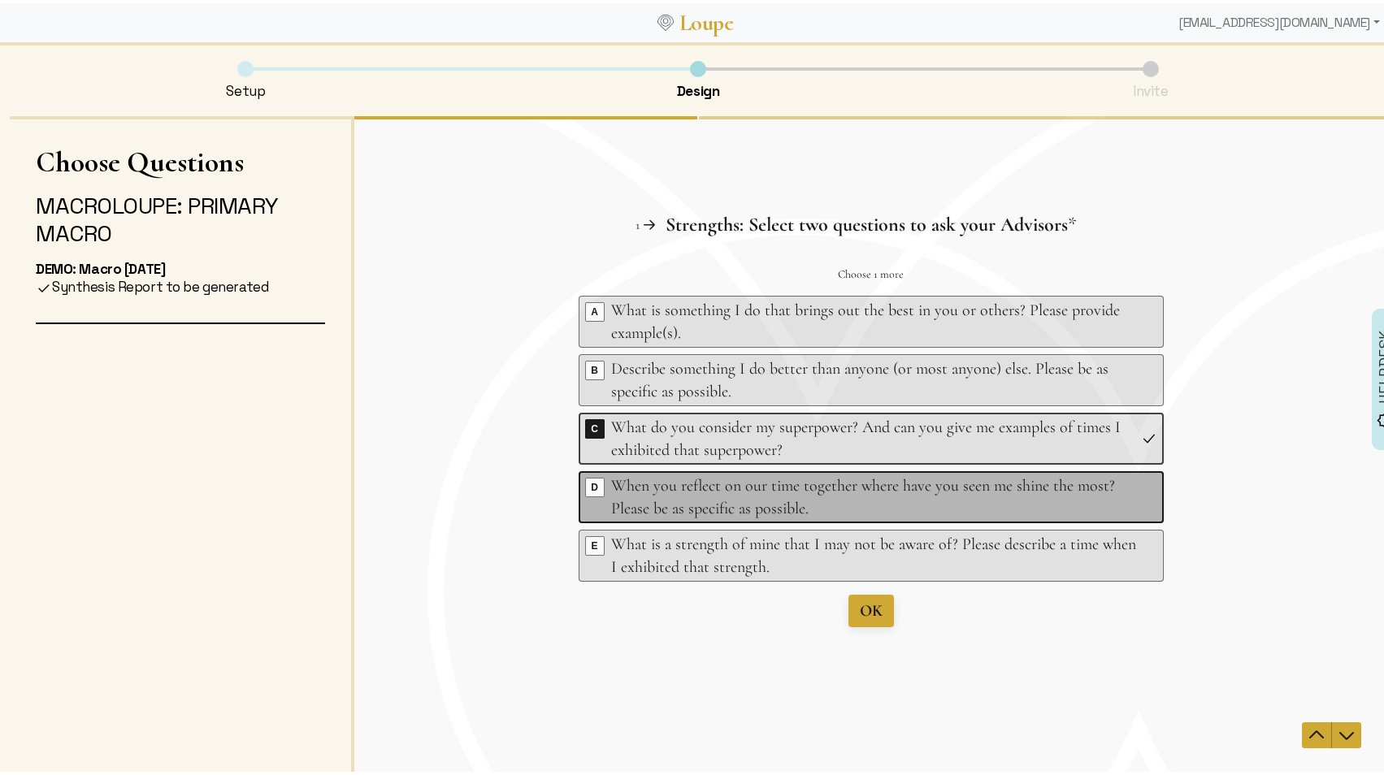
click at [907, 489] on div "When you reflect on our time together where have you seen me shine the most? Pl…" at bounding box center [872, 498] width 525 height 46
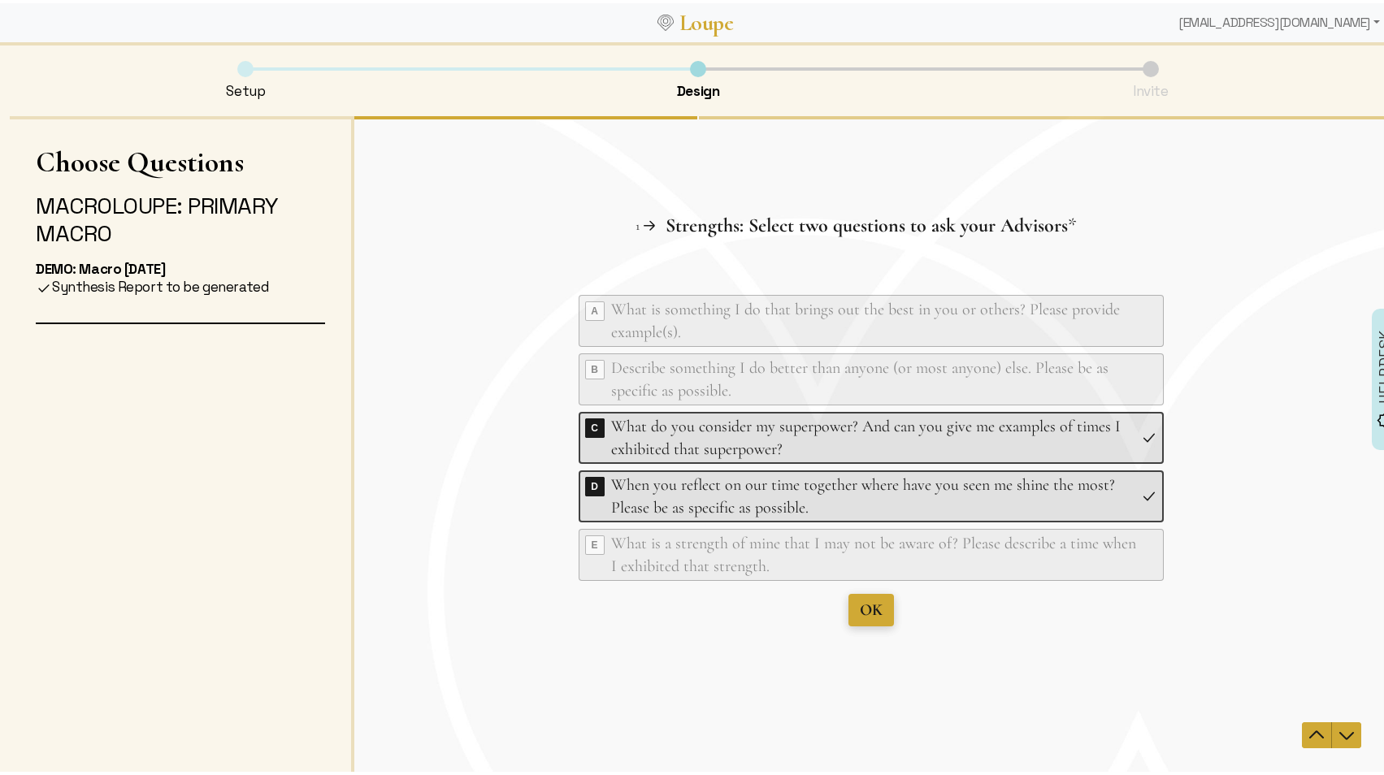
click at [868, 609] on span "OK" at bounding box center [870, 610] width 23 height 20
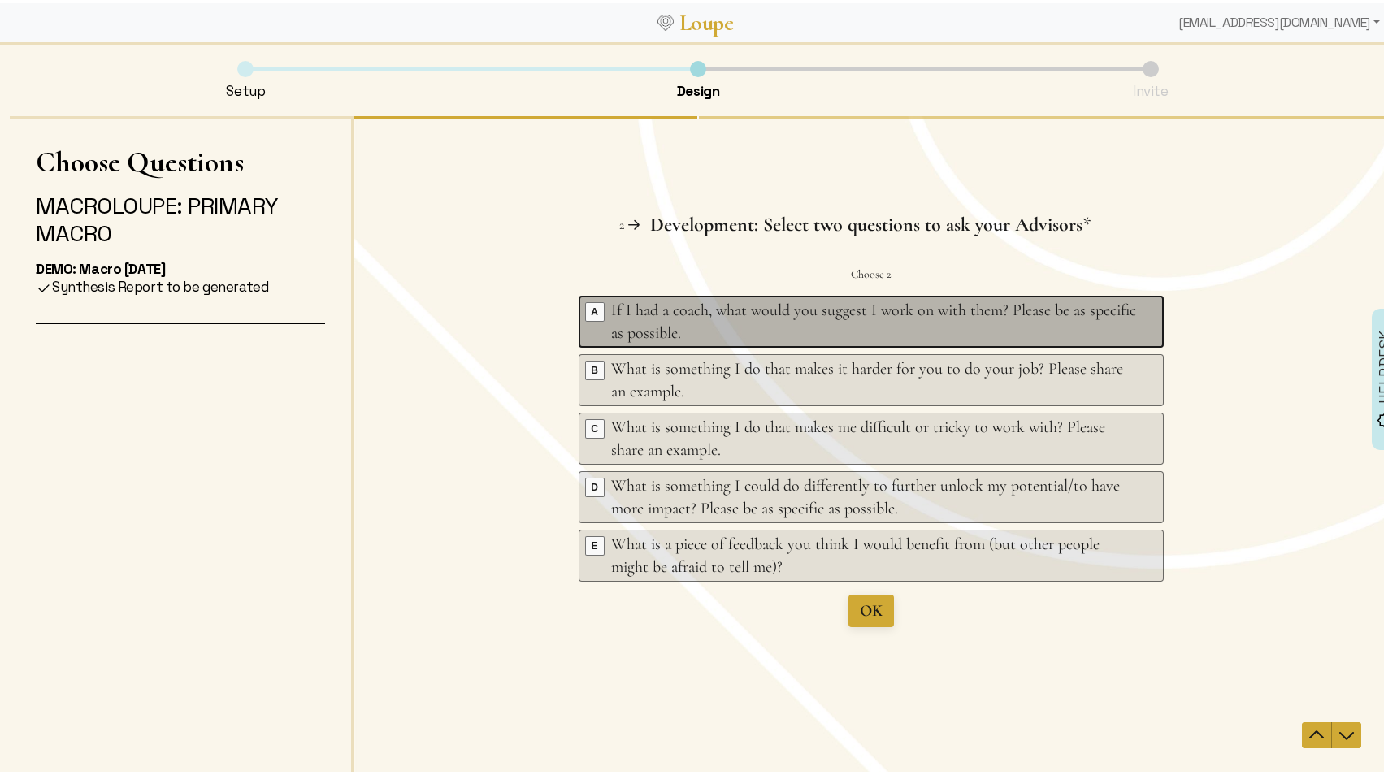
click at [728, 320] on div "If I had a coach, what would you suggest I work on with them? Please be as spec…" at bounding box center [872, 322] width 525 height 46
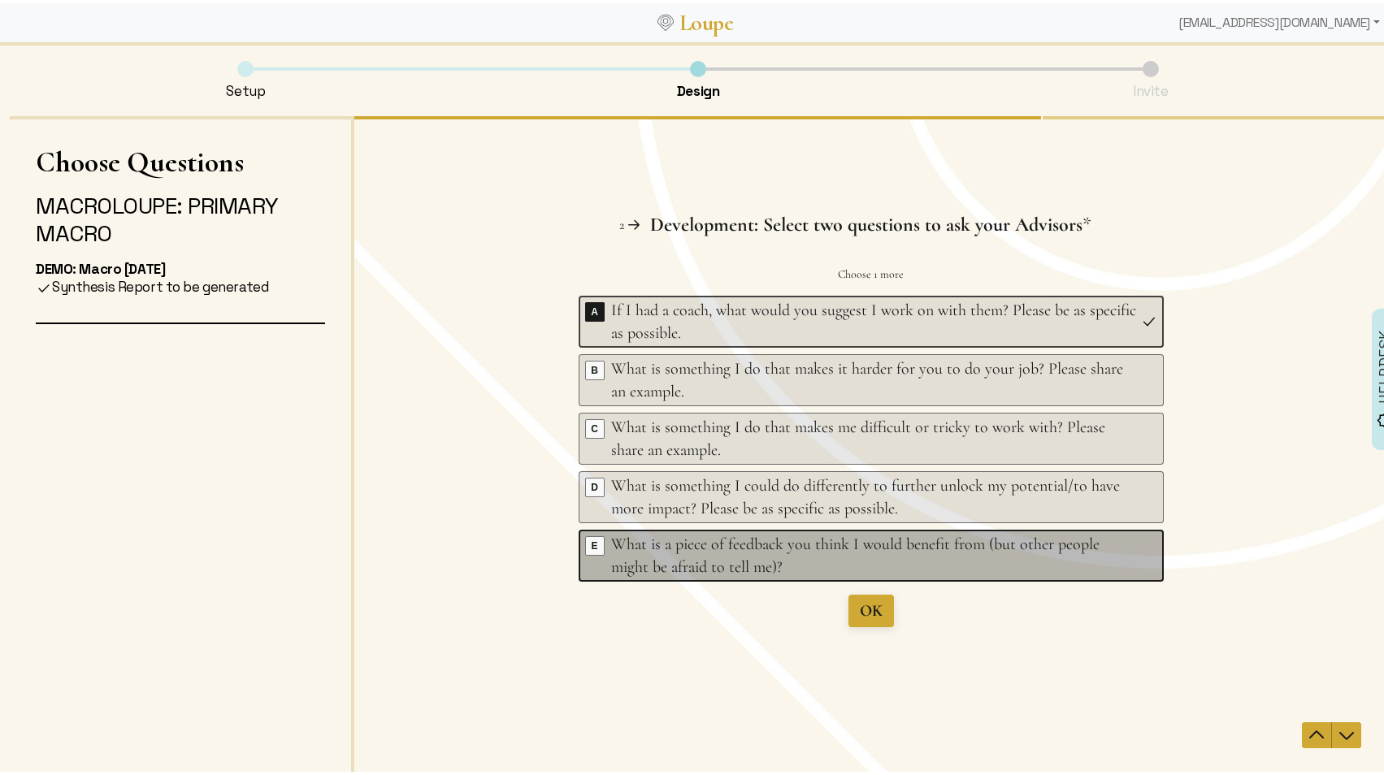
click at [789, 561] on div "What is a piece of feedback you think I would benefit from (but other people mi…" at bounding box center [872, 556] width 525 height 46
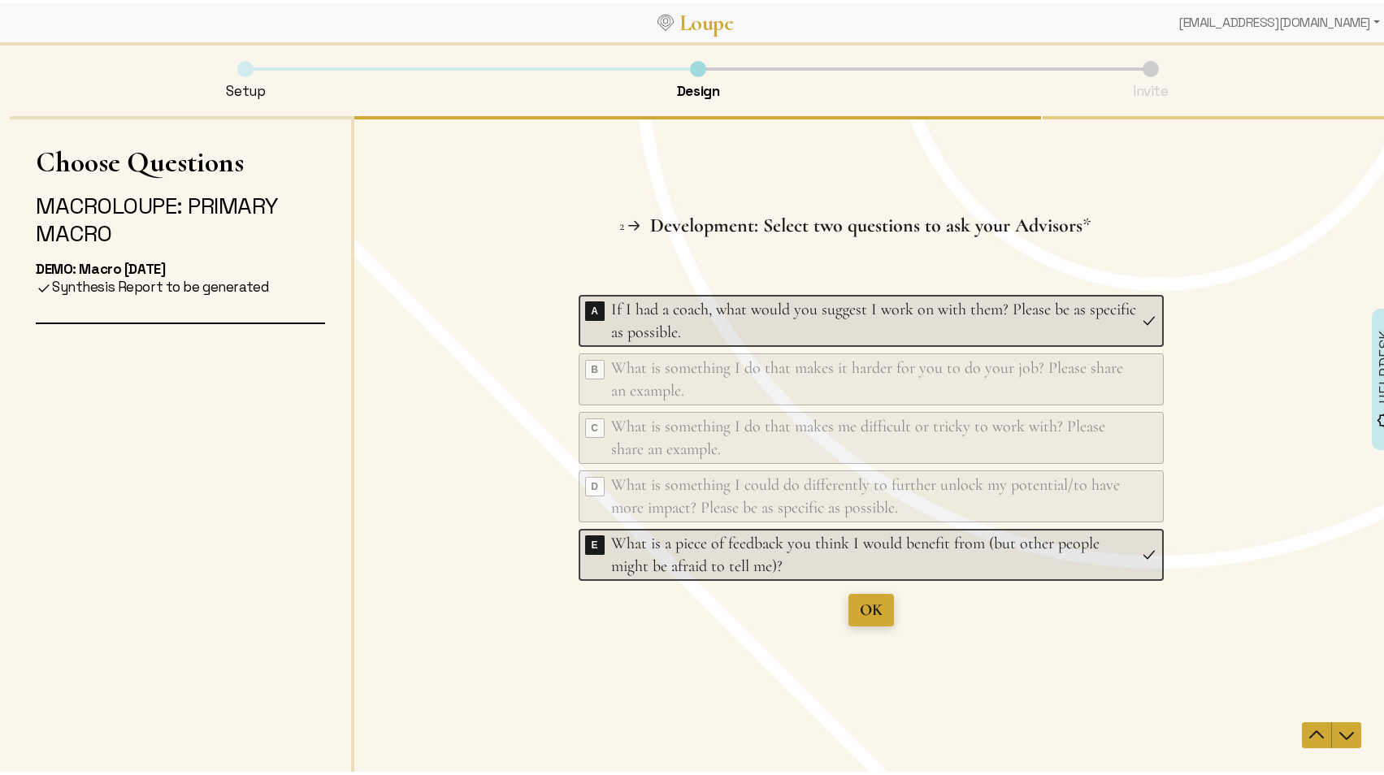
click at [865, 610] on span "OK" at bounding box center [870, 610] width 23 height 20
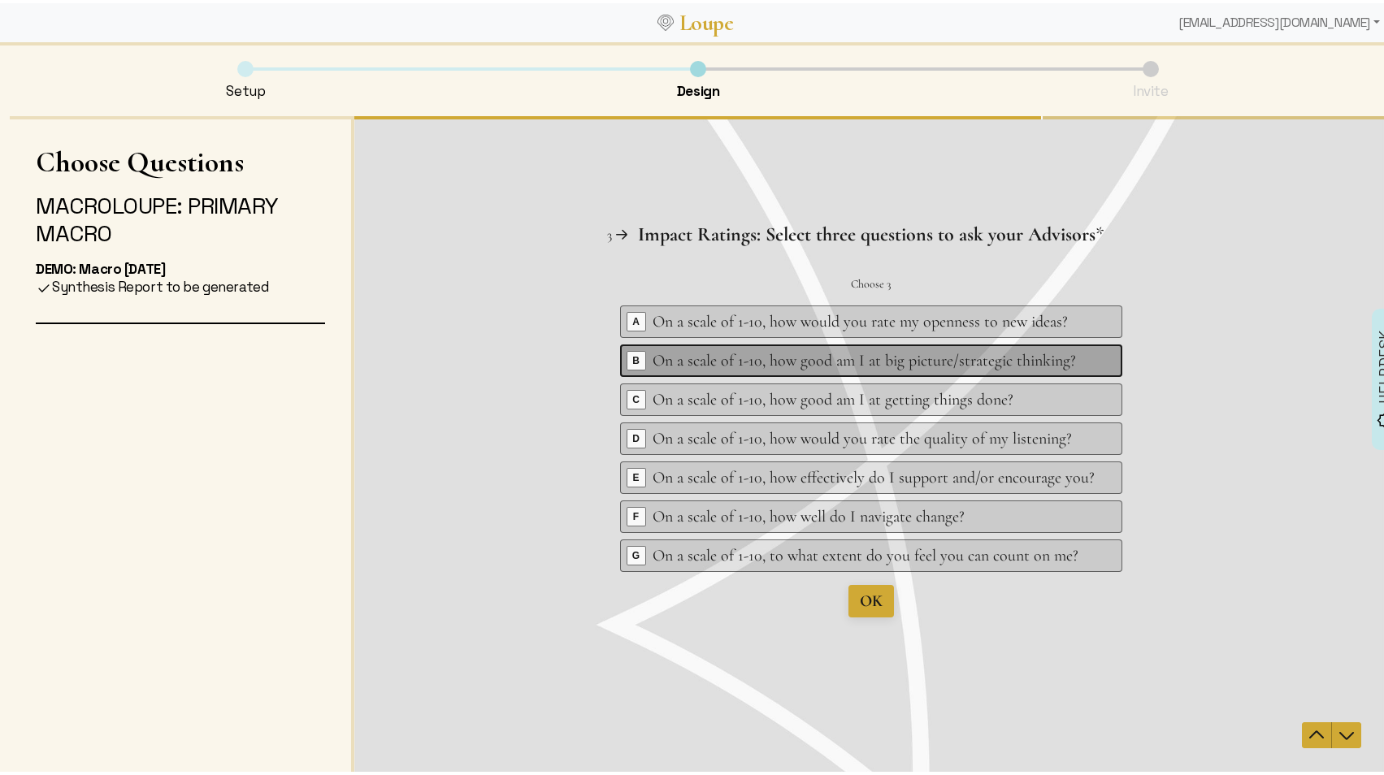
click at [1100, 356] on icon at bounding box center [1106, 360] width 13 height 11
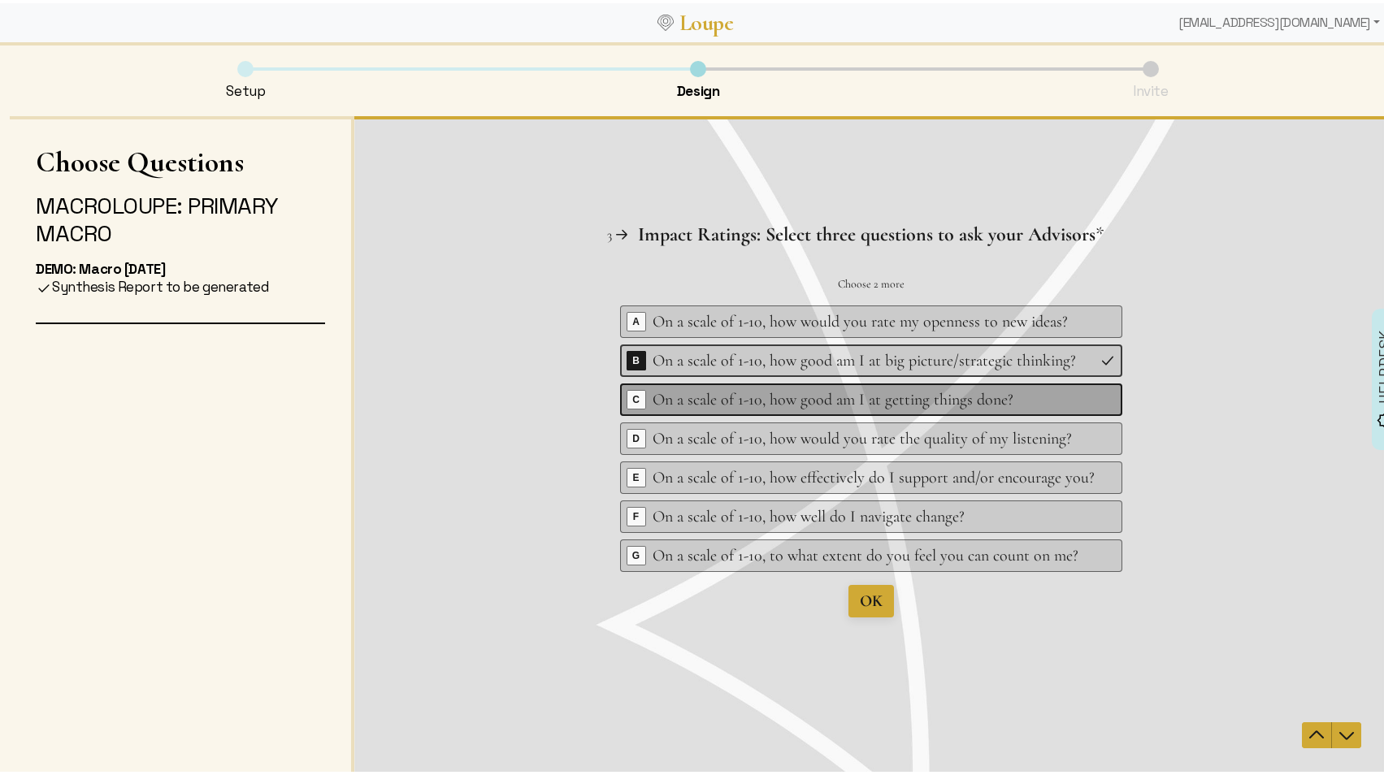
click at [1051, 396] on div "On a scale of 1-10, how good am I at getting things done?" at bounding box center [873, 399] width 442 height 23
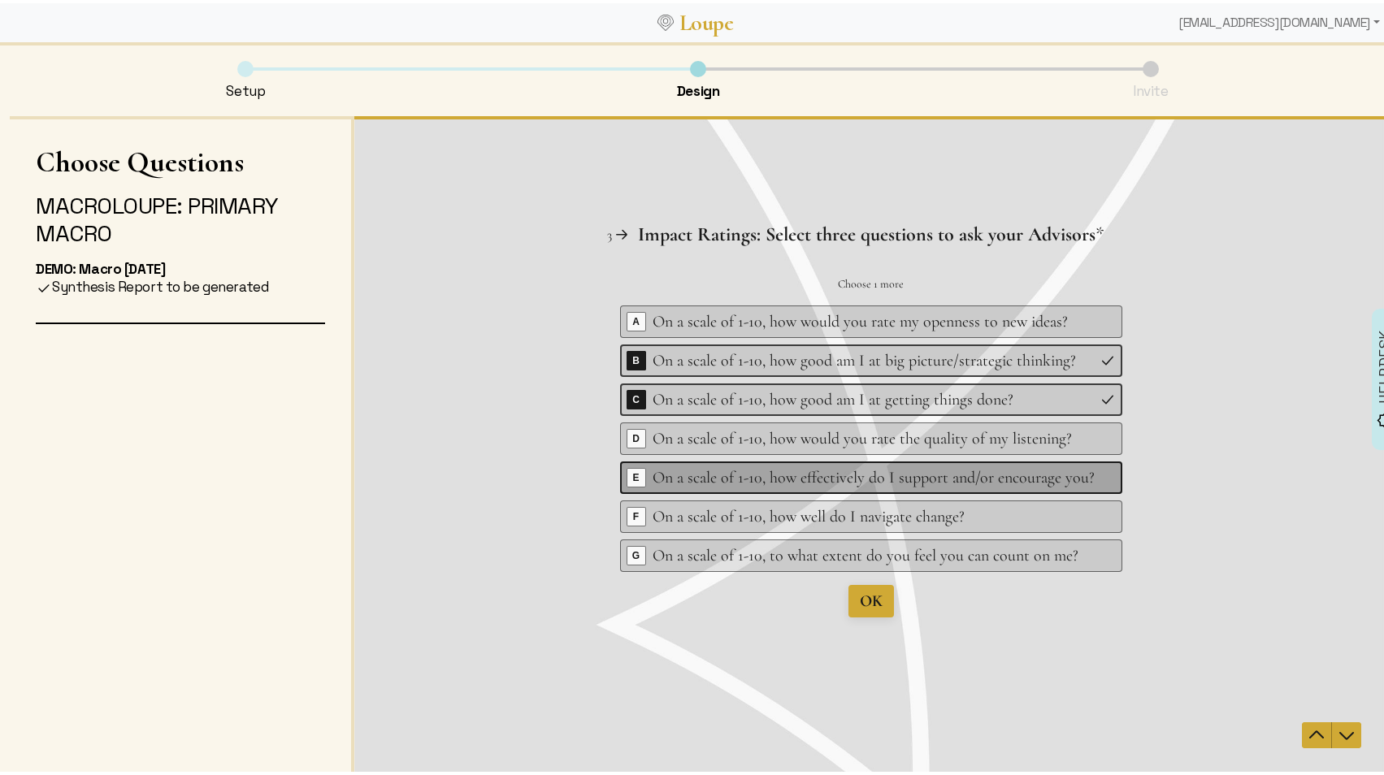
click at [1097, 469] on div "Key E On a scale of 1-10, how effectively do I support and/or encourage you?" at bounding box center [870, 478] width 502 height 33
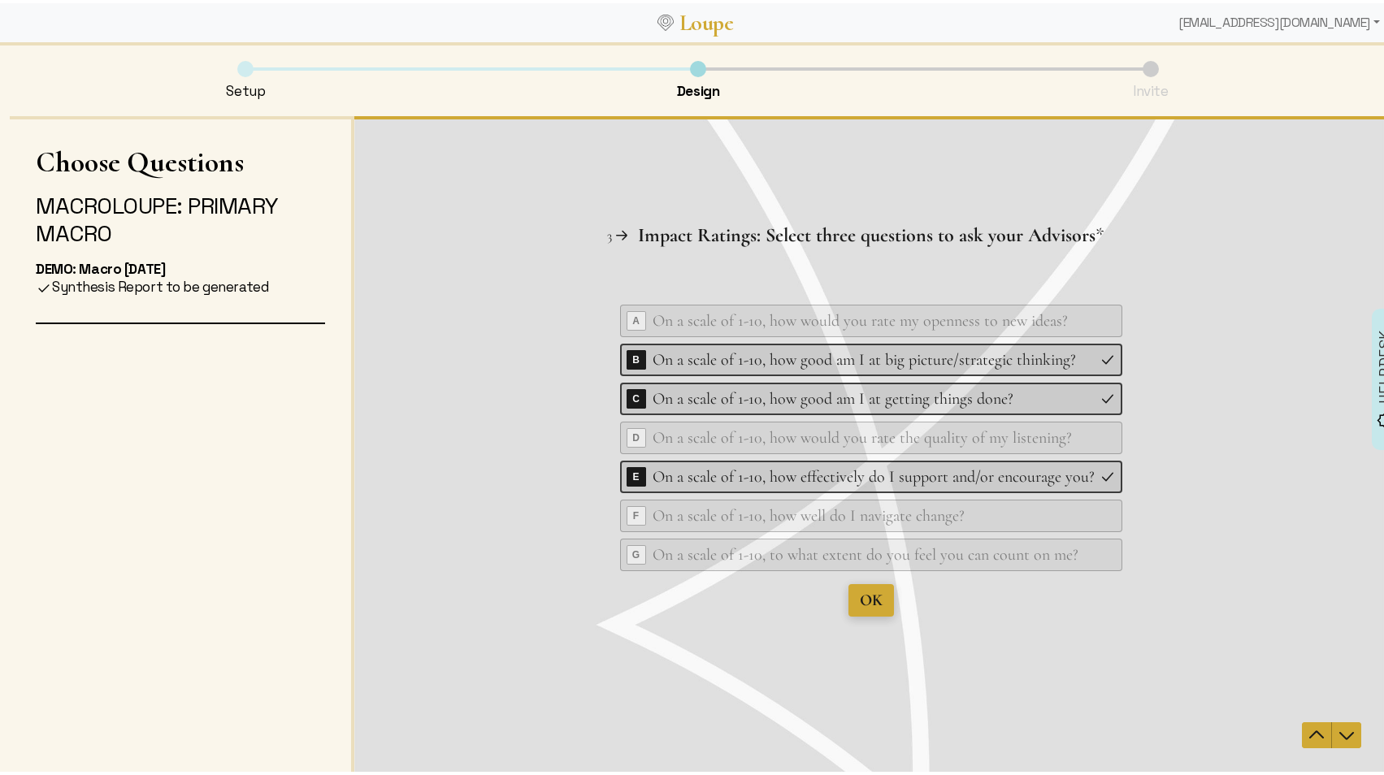
click at [868, 596] on span "OK" at bounding box center [870, 601] width 23 height 20
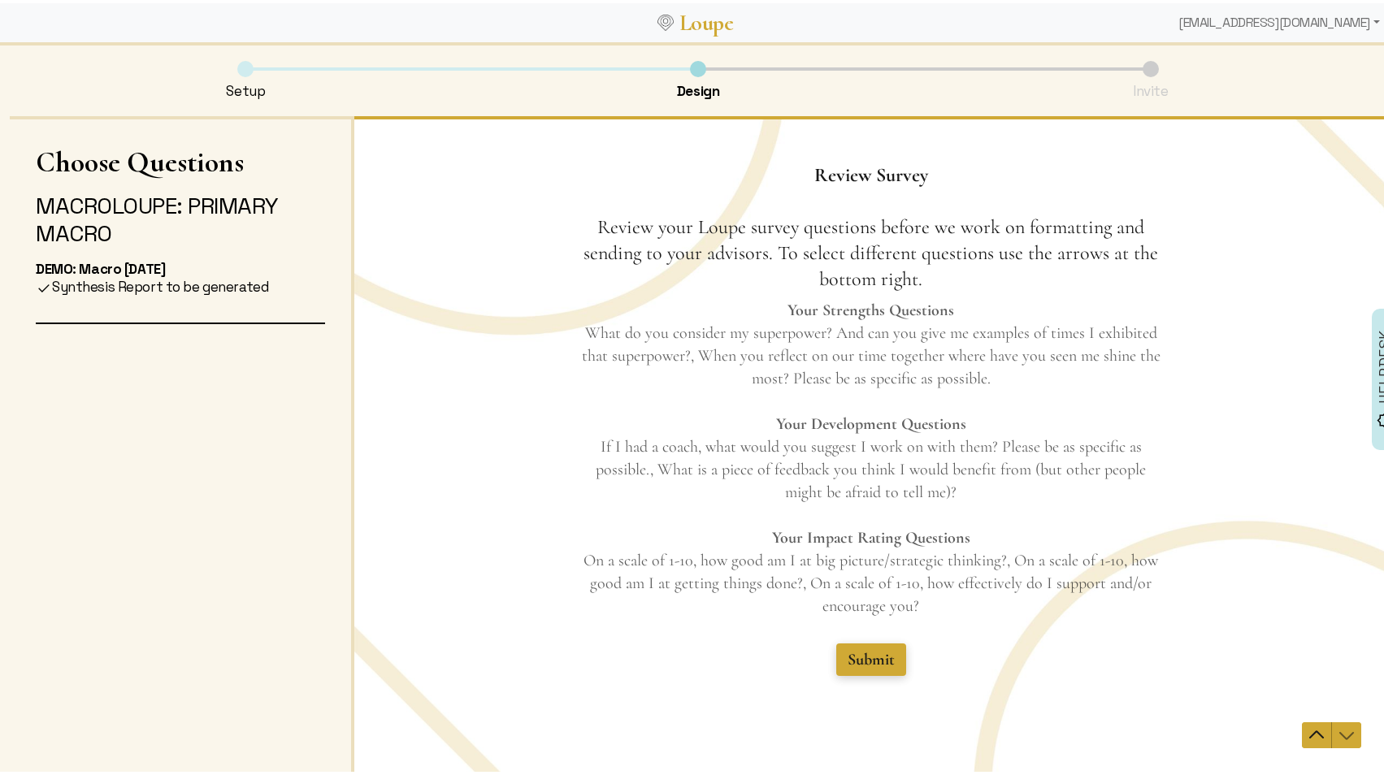
click at [857, 656] on span "Submit" at bounding box center [870, 660] width 47 height 20
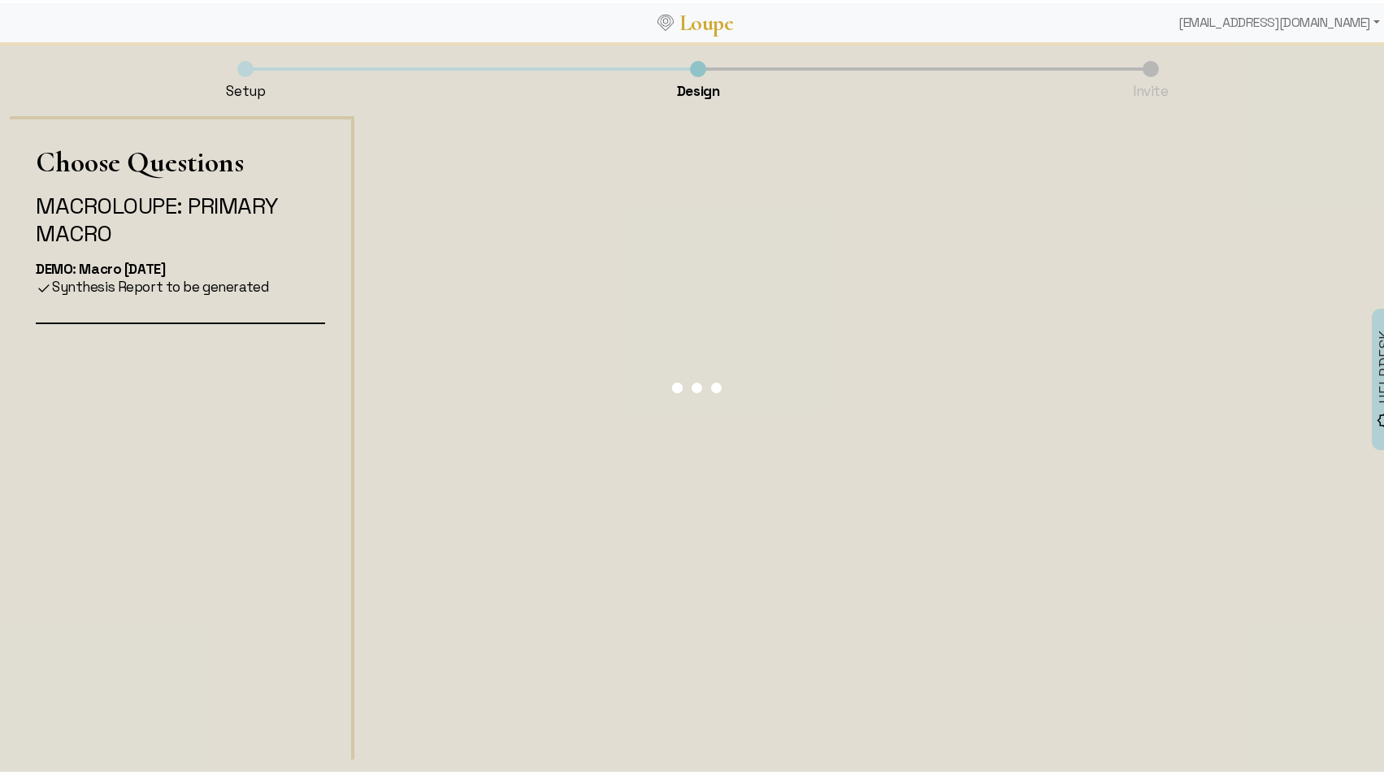
scroll to position [0, 0]
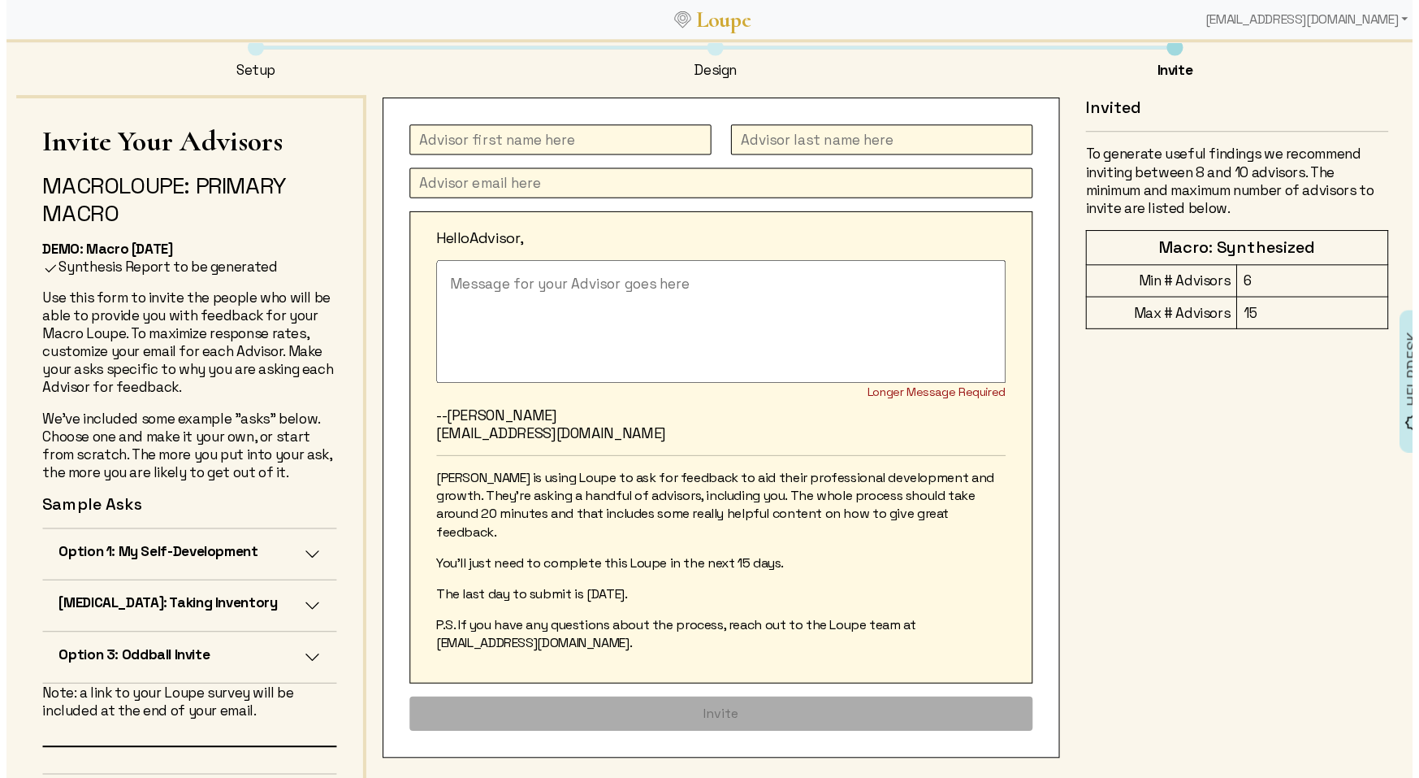
scroll to position [14, 0]
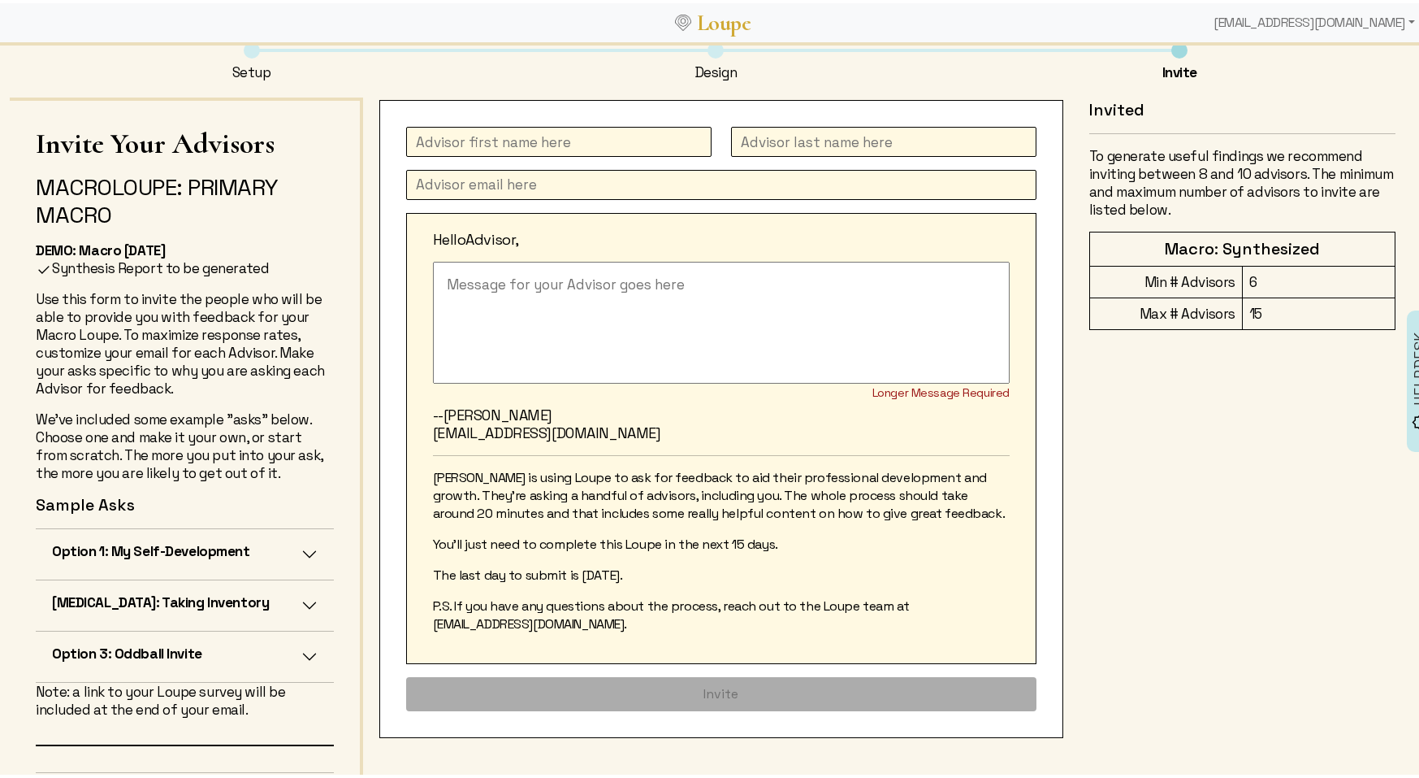
click at [223, 545] on h5 "Option 1: My Self-Development" at bounding box center [151, 548] width 198 height 18
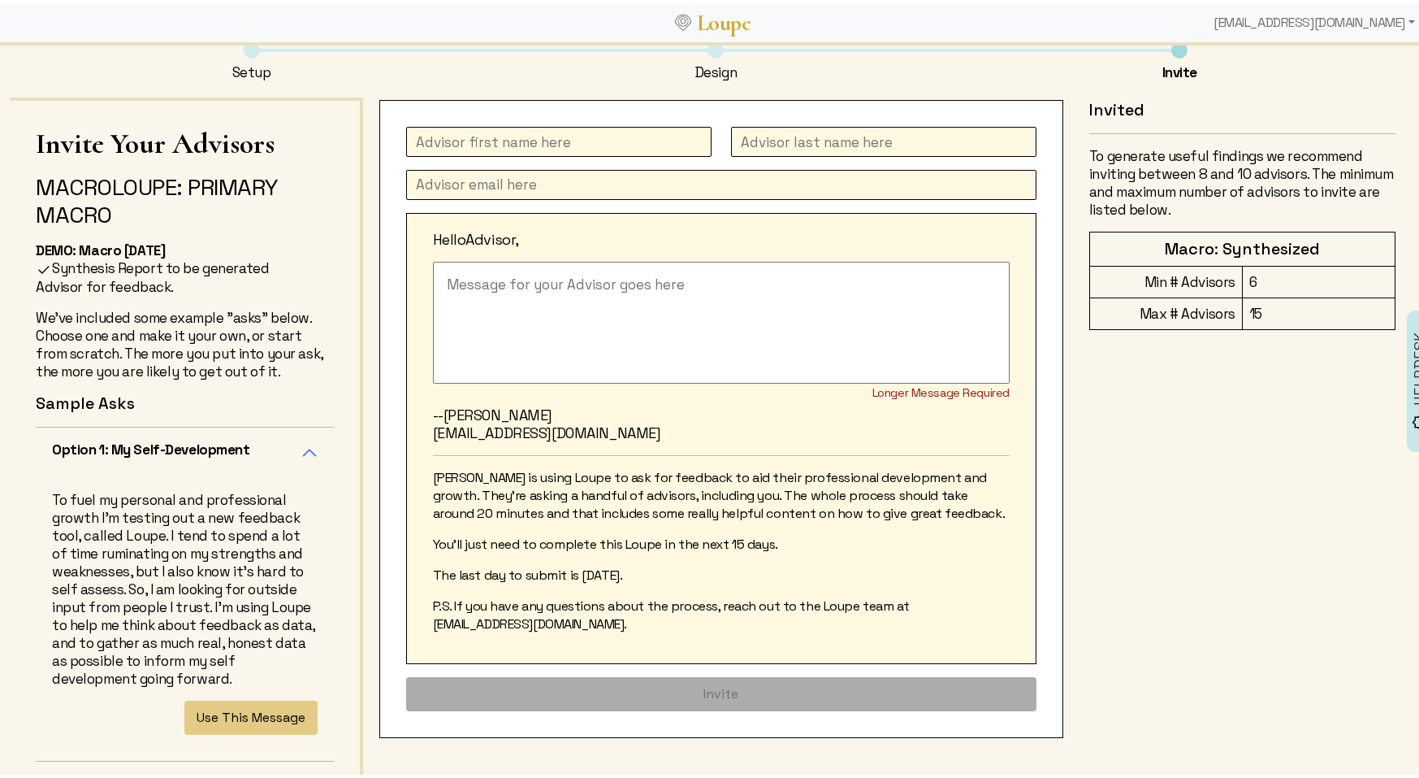
scroll to position [132, 0]
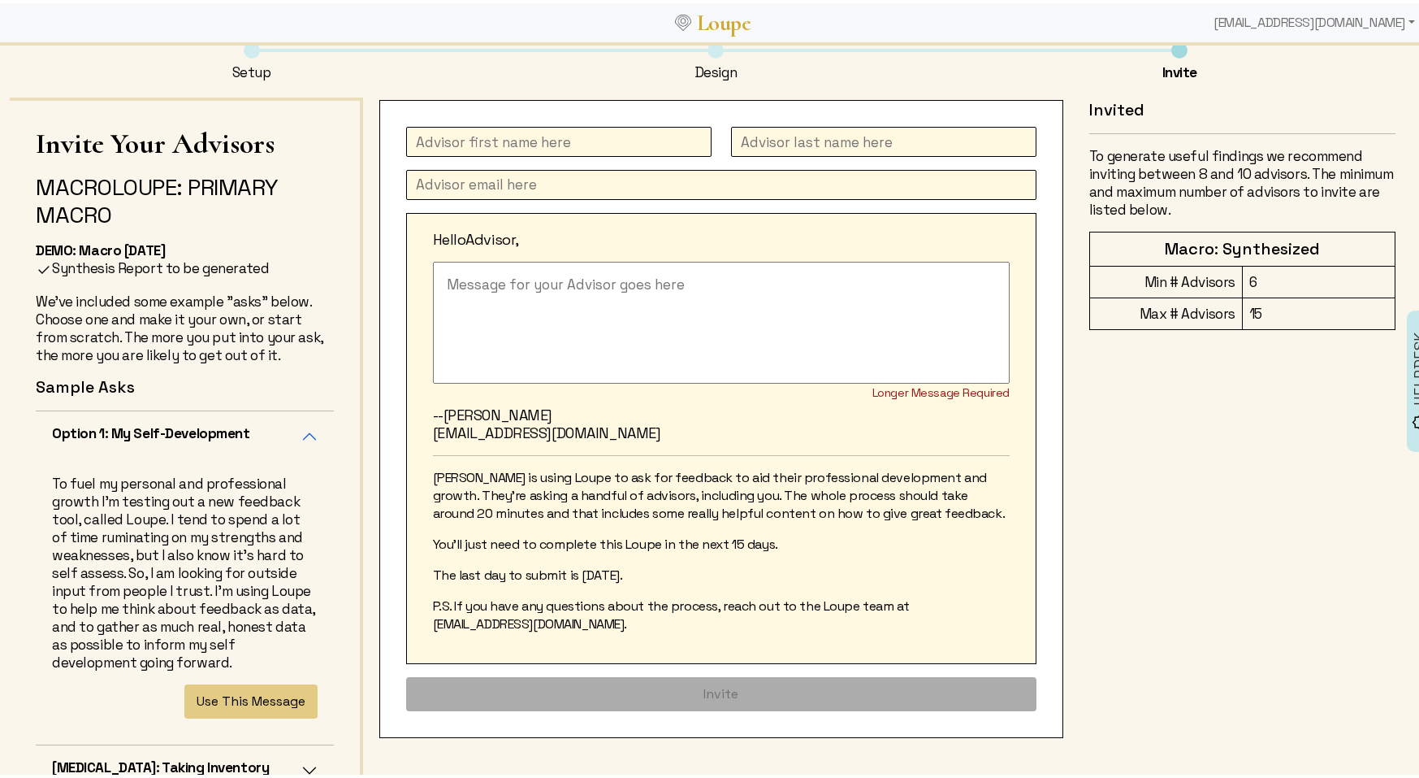
click at [295, 431] on button "Option 1: My Self-Development" at bounding box center [185, 433] width 298 height 50
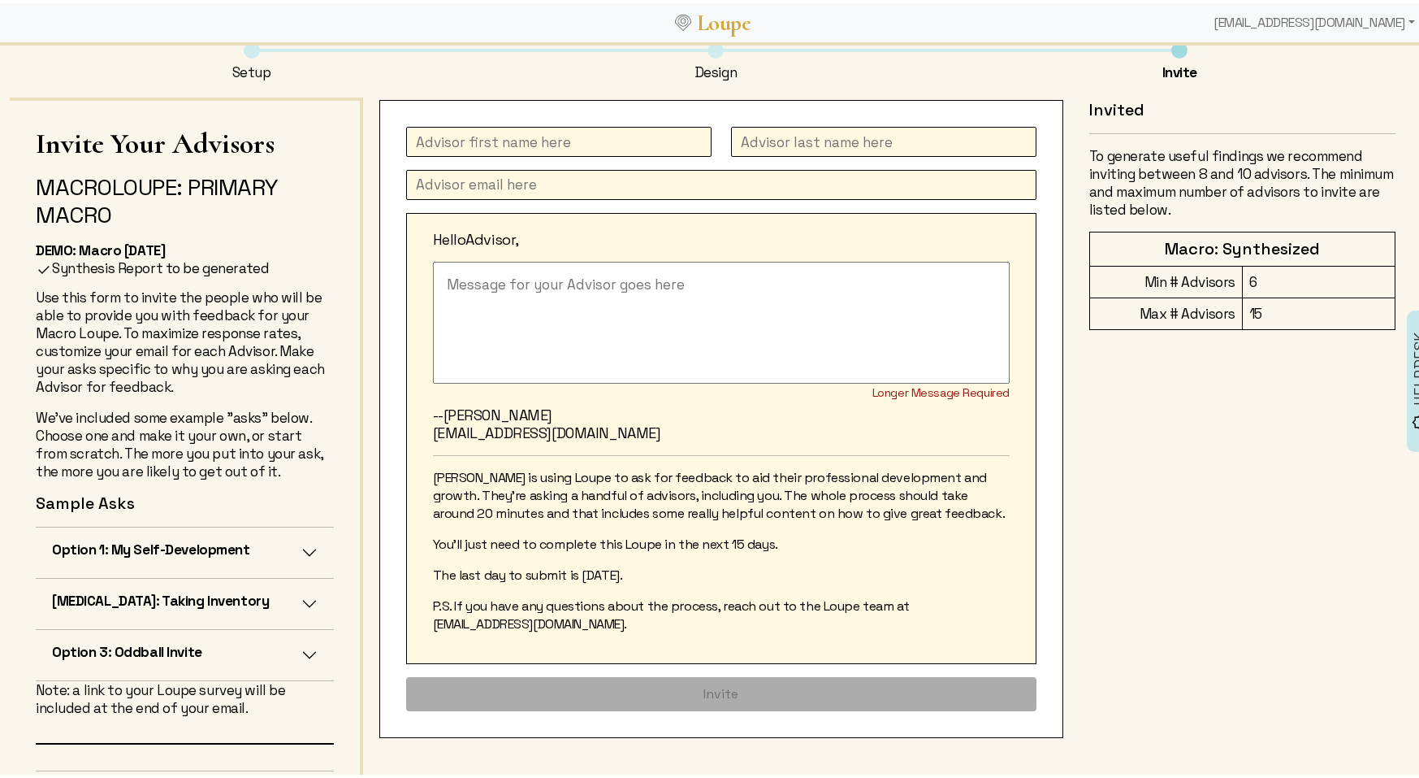
scroll to position [15, 0]
click at [290, 548] on button "Option 1: My Self-Development" at bounding box center [185, 549] width 298 height 50
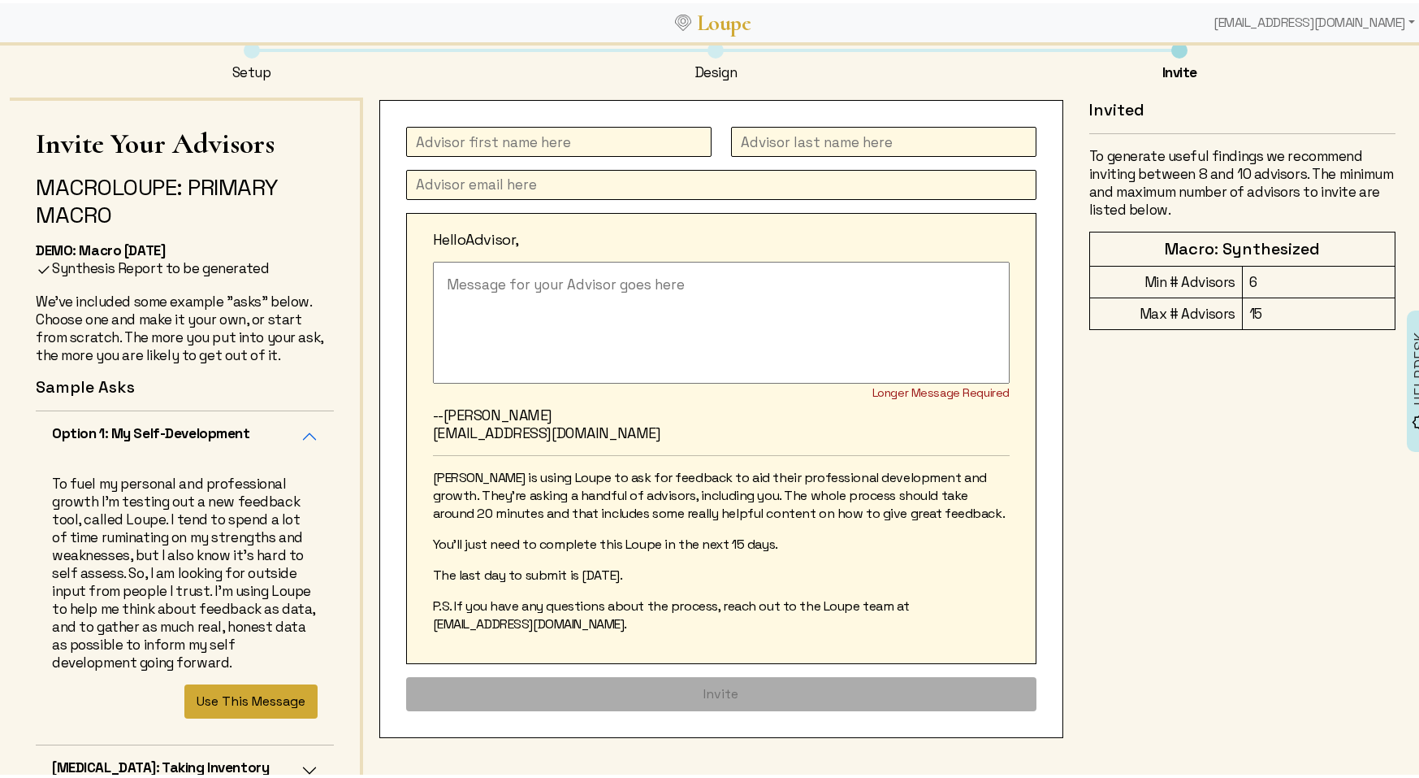
click at [216, 714] on button "Use This Message" at bounding box center [250, 698] width 133 height 34
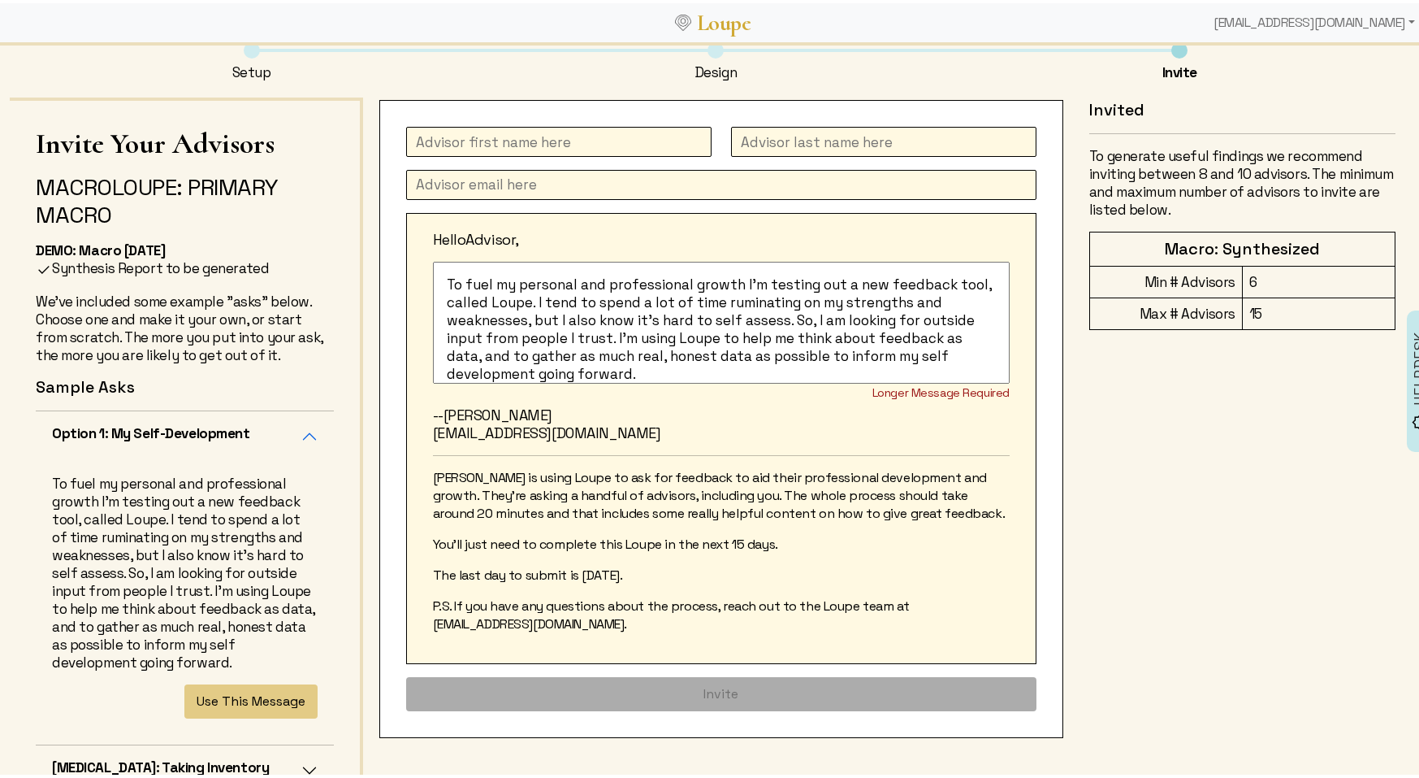
click at [447, 282] on textarea "To fuel my personal and professional growth I'm testing out a new feedback tool…" at bounding box center [721, 319] width 577 height 122
click at [441, 279] on textarea "To fuel my personal and professional growth I'm testing out a new feedback tool…" at bounding box center [721, 319] width 577 height 122
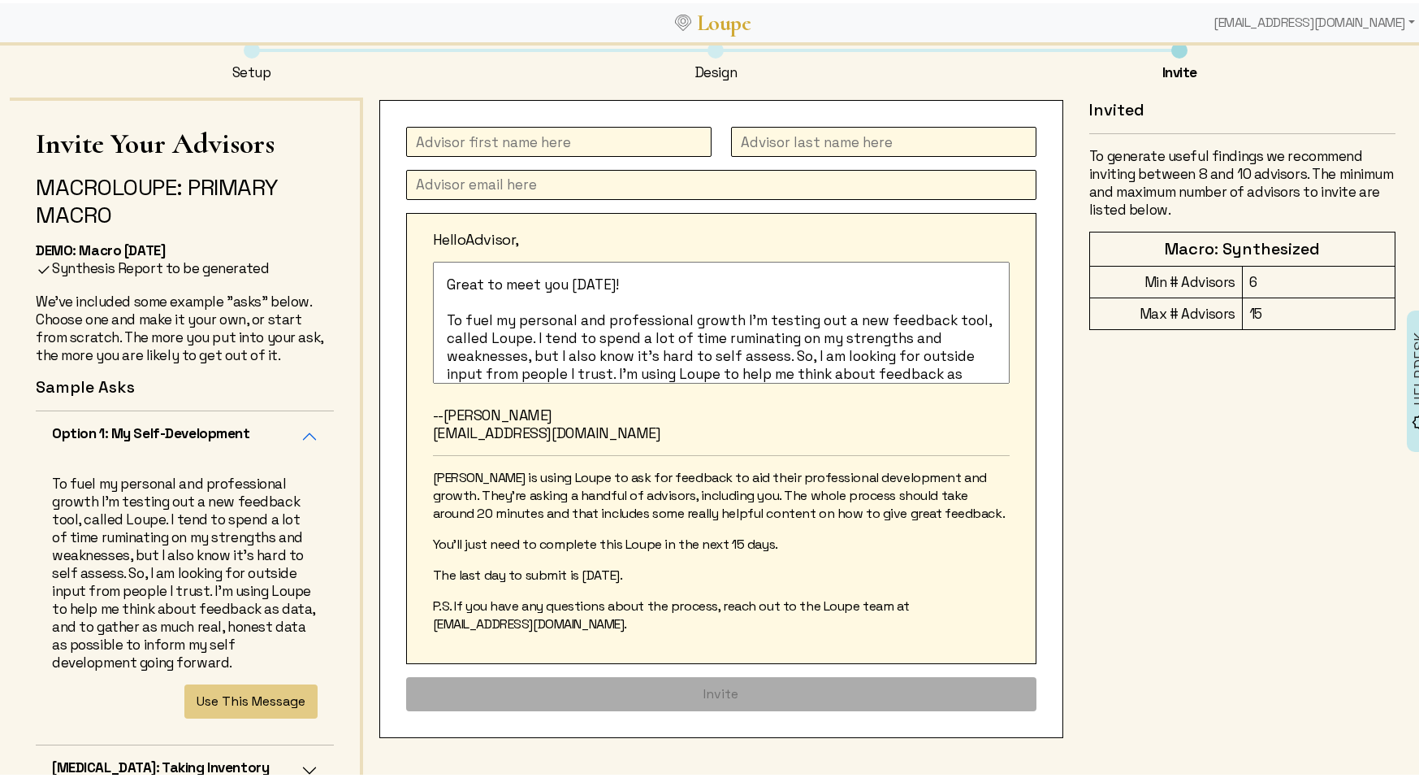
type textarea "Great to meet you [DATE]! To fuel my personal and professional growth I'm testi…"
click at [441, 135] on input "text" at bounding box center [559, 139] width 306 height 30
type input "[PERSON_NAME]"
click at [755, 134] on input "text" at bounding box center [884, 139] width 306 height 30
type input "[PERSON_NAME]"
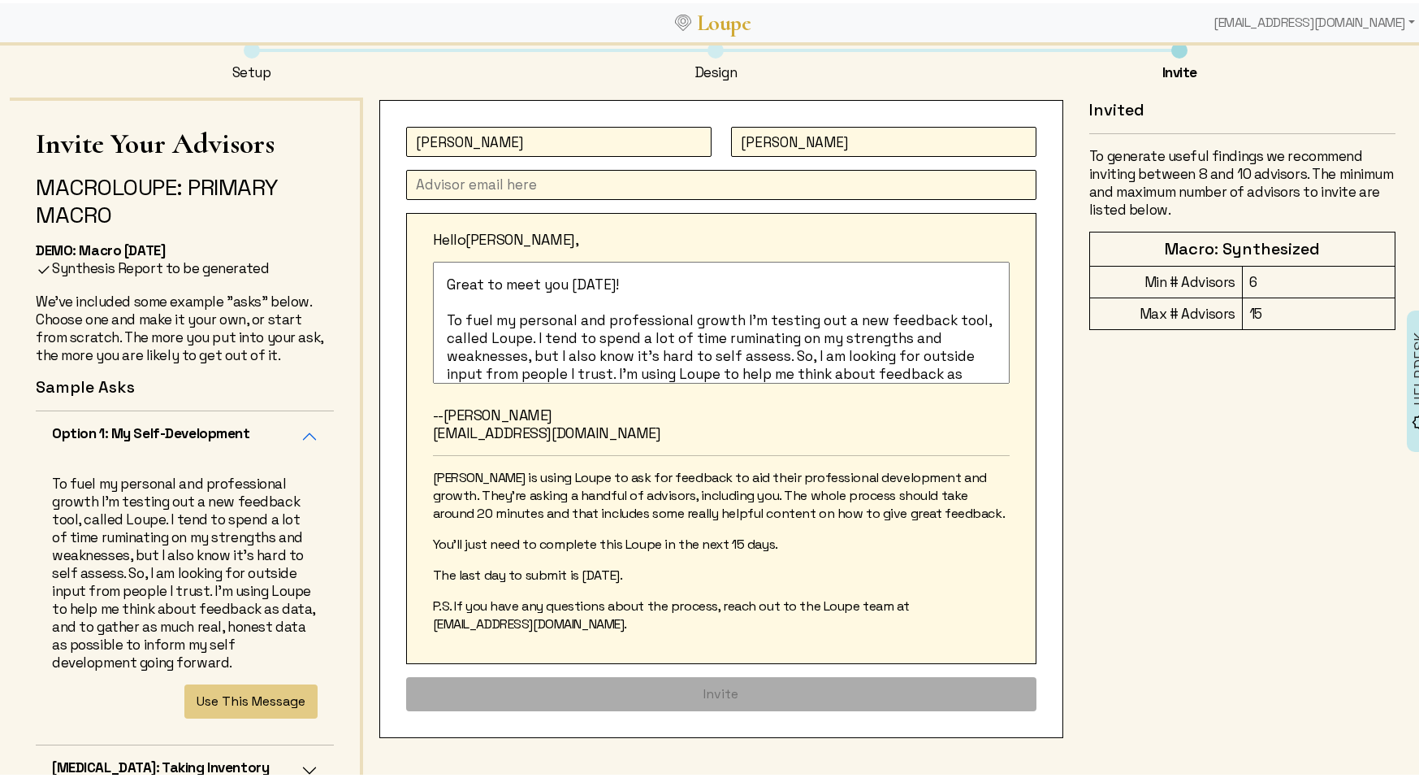
click at [465, 188] on input "text" at bounding box center [721, 182] width 631 height 30
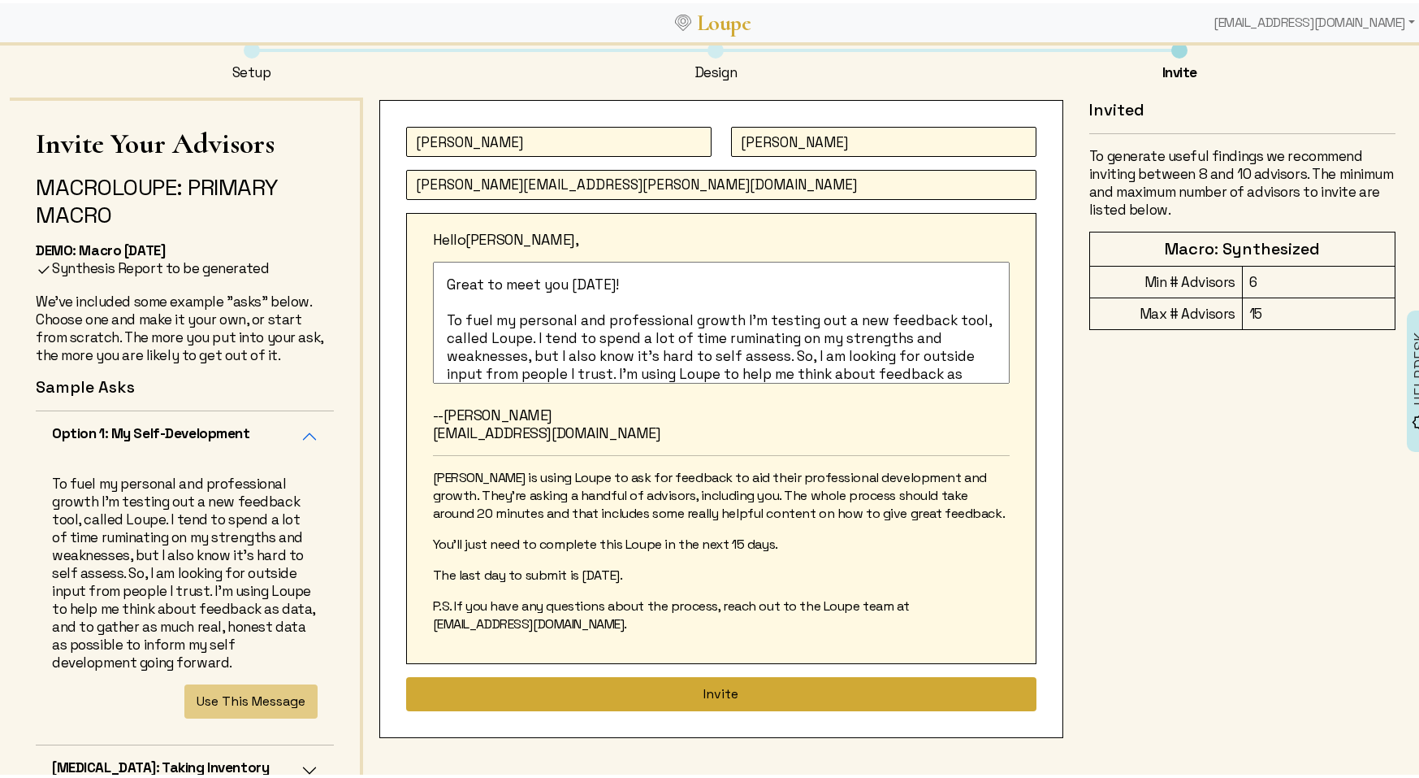
type input "[PERSON_NAME][EMAIL_ADDRESS][PERSON_NAME][DOMAIN_NAME]"
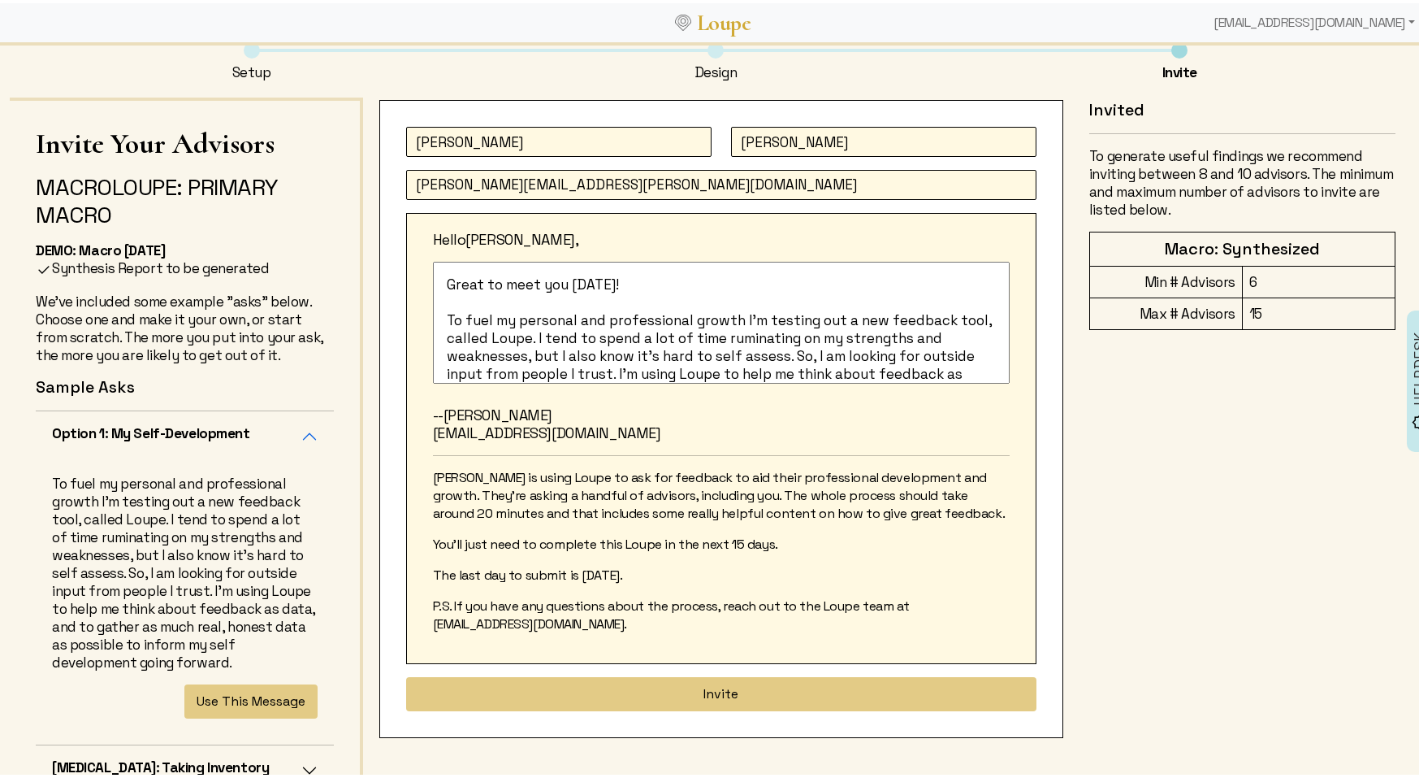
click at [597, 683] on button "Invite" at bounding box center [721, 691] width 631 height 34
